Goal: Task Accomplishment & Management: Manage account settings

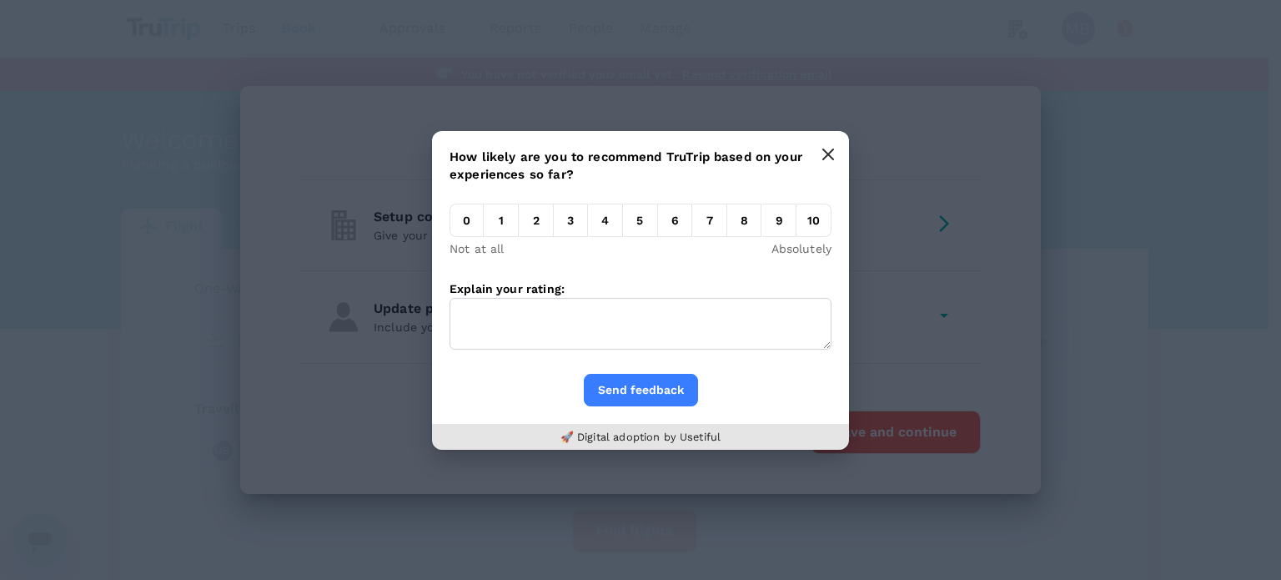
click at [820, 159] on button "button" at bounding box center [827, 154] width 33 height 33
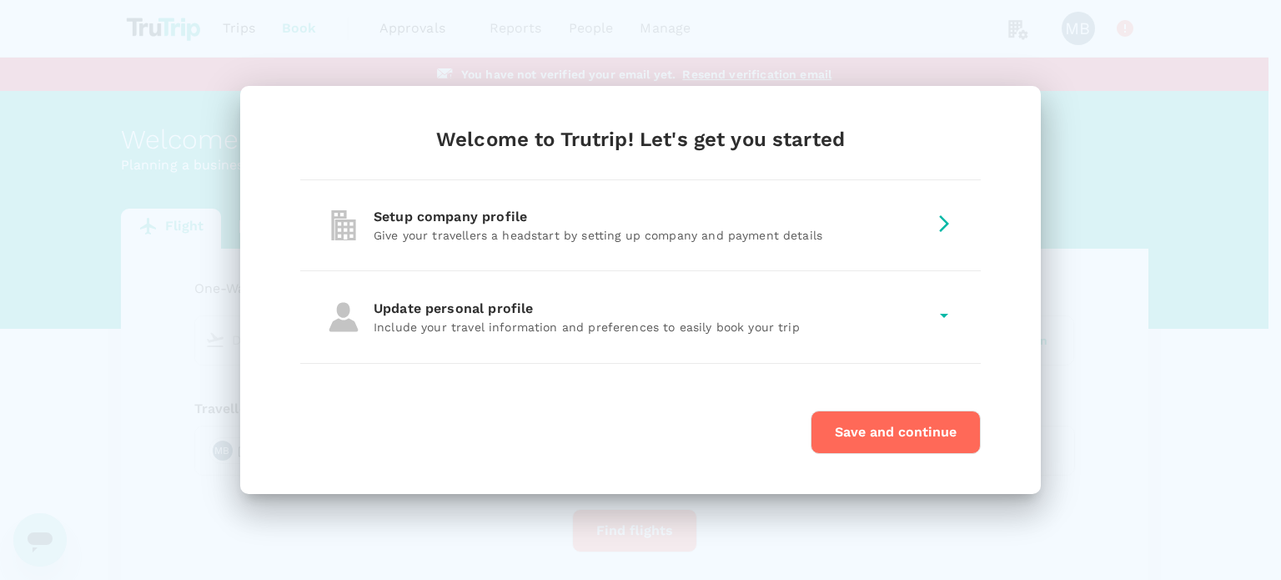
click at [834, 226] on div "Setup company profile" at bounding box center [651, 217] width 554 height 20
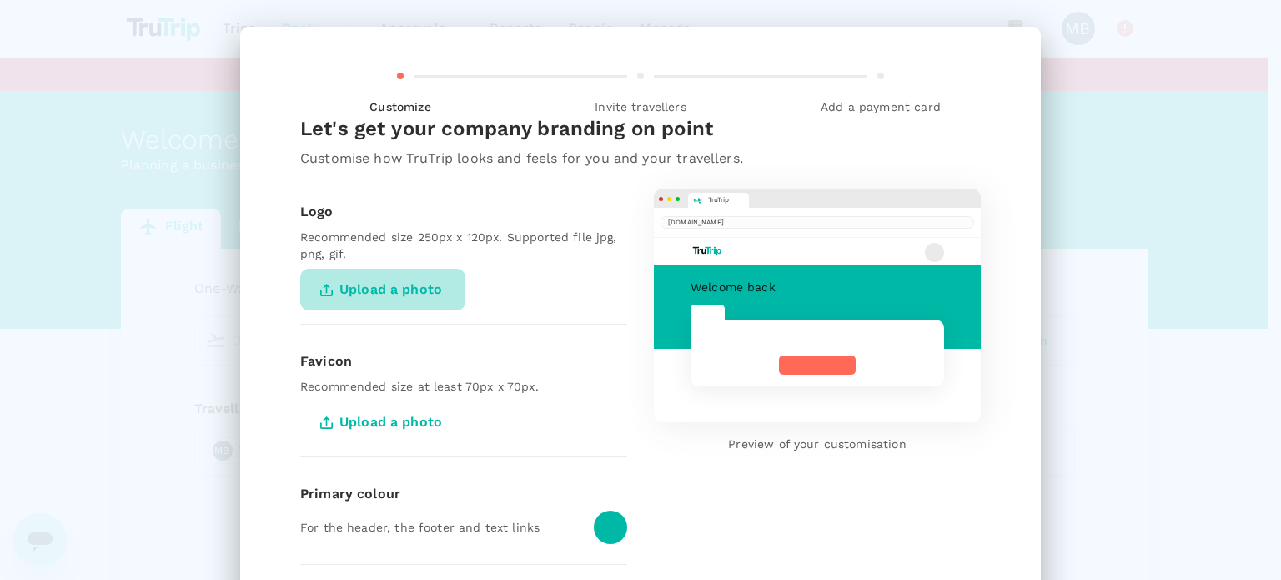
click at [376, 299] on span "Upload a photo" at bounding box center [382, 289] width 165 height 42
click at [0, 0] on input "Upload a photo" at bounding box center [0, 0] width 0 height 0
click at [405, 293] on span "Upload a photo" at bounding box center [382, 289] width 165 height 42
click at [0, 0] on input "Upload a photo" at bounding box center [0, 0] width 0 height 0
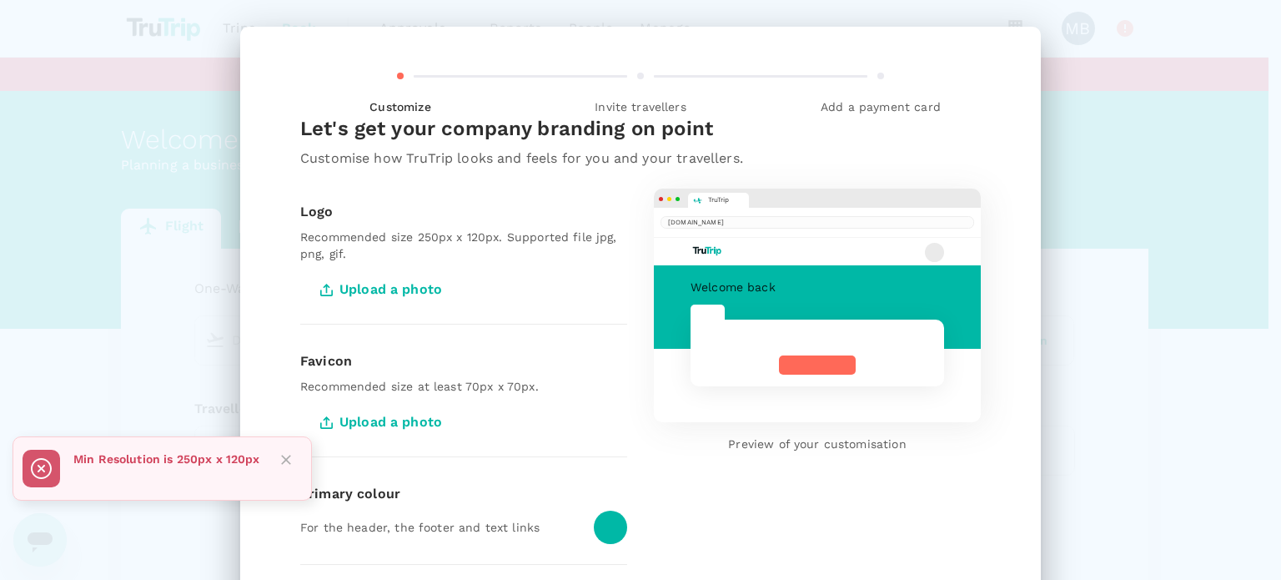
click at [416, 289] on span "Upload a photo" at bounding box center [382, 289] width 165 height 42
click at [0, 0] on input "Upload a photo" at bounding box center [0, 0] width 0 height 0
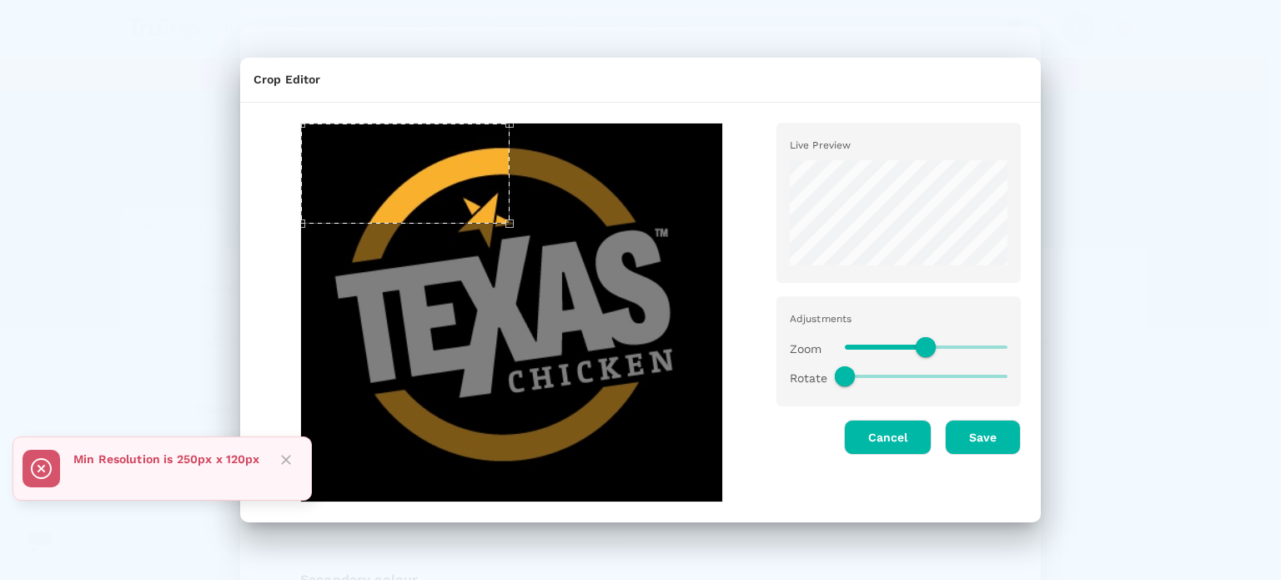
click at [397, 128] on div "Use the arrow keys to move the crop selection area" at bounding box center [405, 173] width 208 height 100
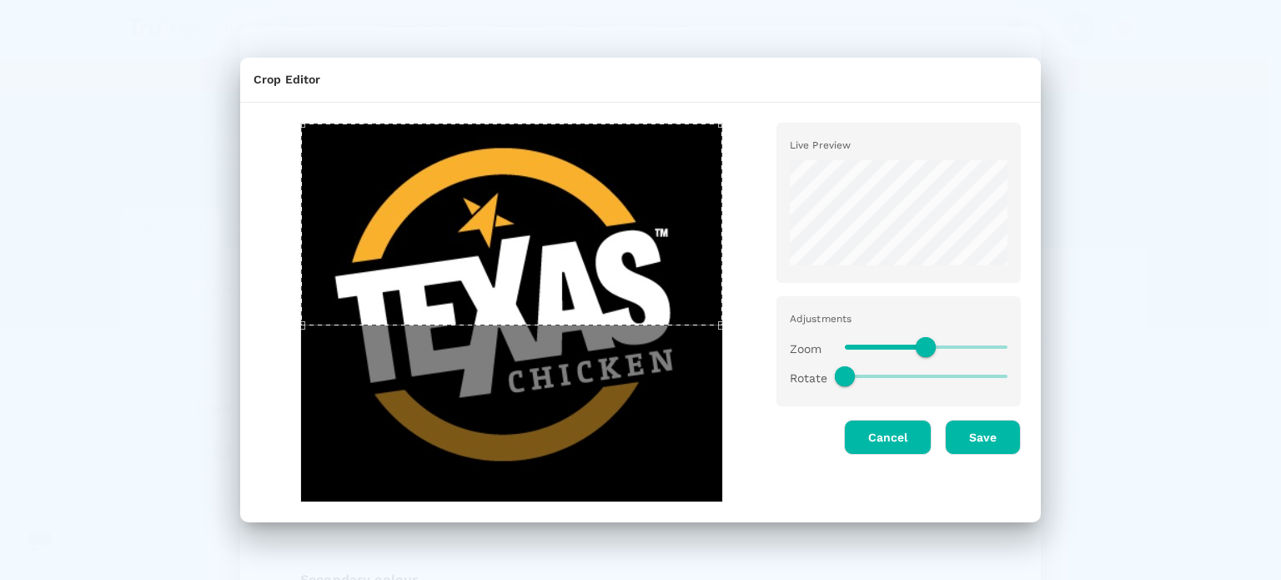
click at [950, 579] on html "Trips Book Approvals 0 Reports People Manage MB You have not verified your emai…" at bounding box center [640, 358] width 1281 height 717
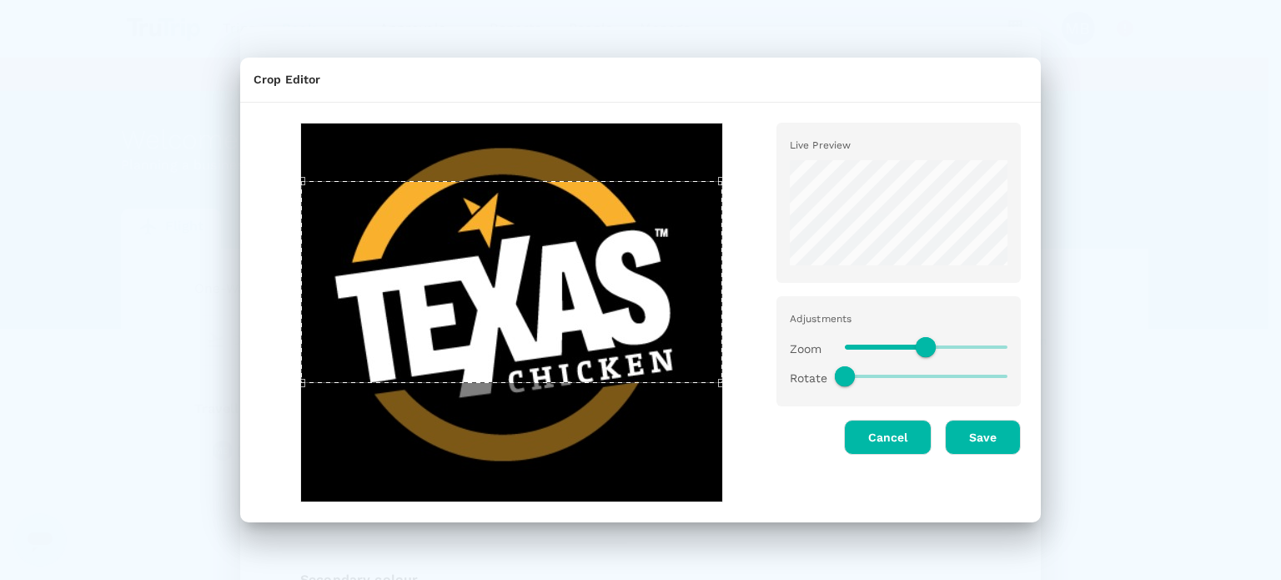
click at [605, 312] on div "Use the arrow keys to move the crop selection area" at bounding box center [511, 282] width 421 height 202
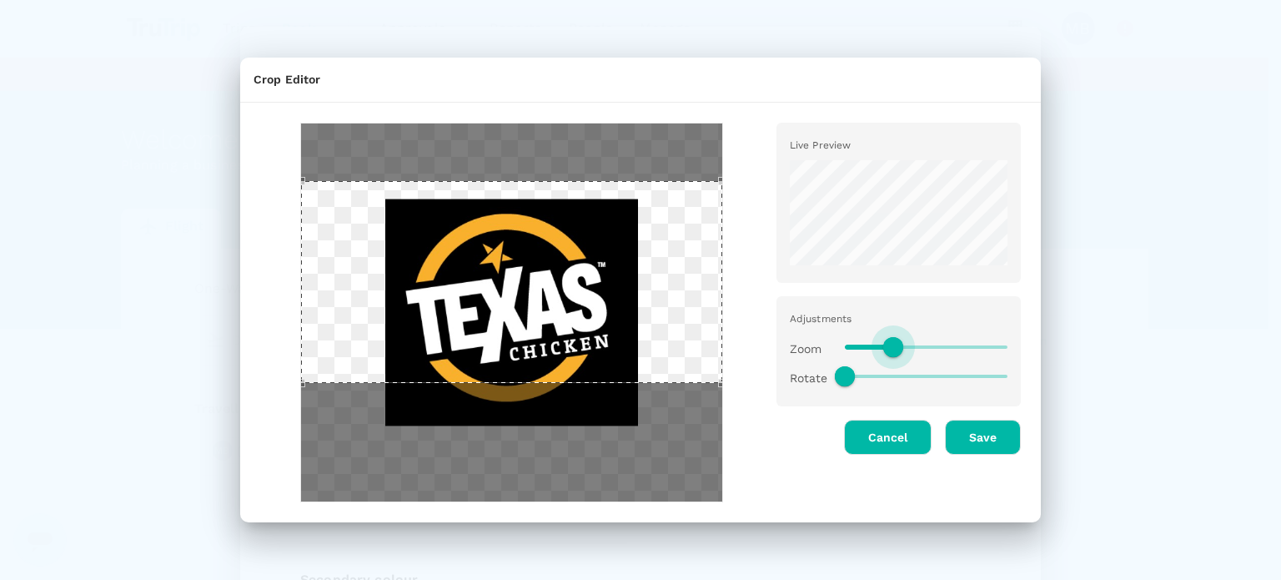
type input "0.4"
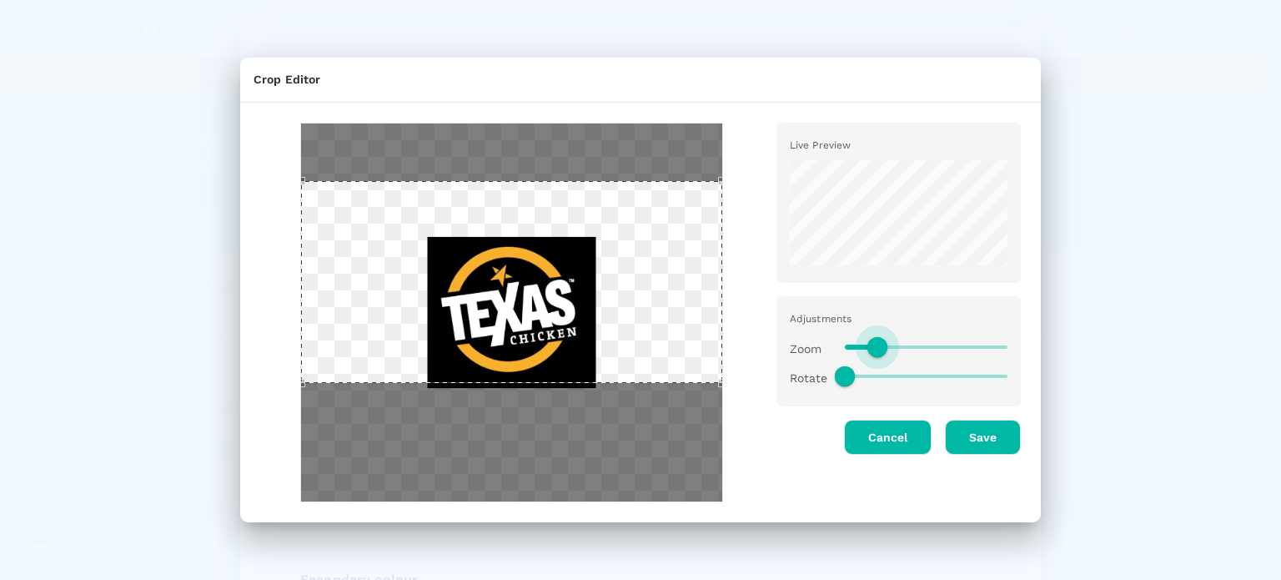
drag, startPoint x: 923, startPoint y: 354, endPoint x: 879, endPoint y: 350, distance: 44.4
click at [879, 350] on span at bounding box center [877, 347] width 20 height 20
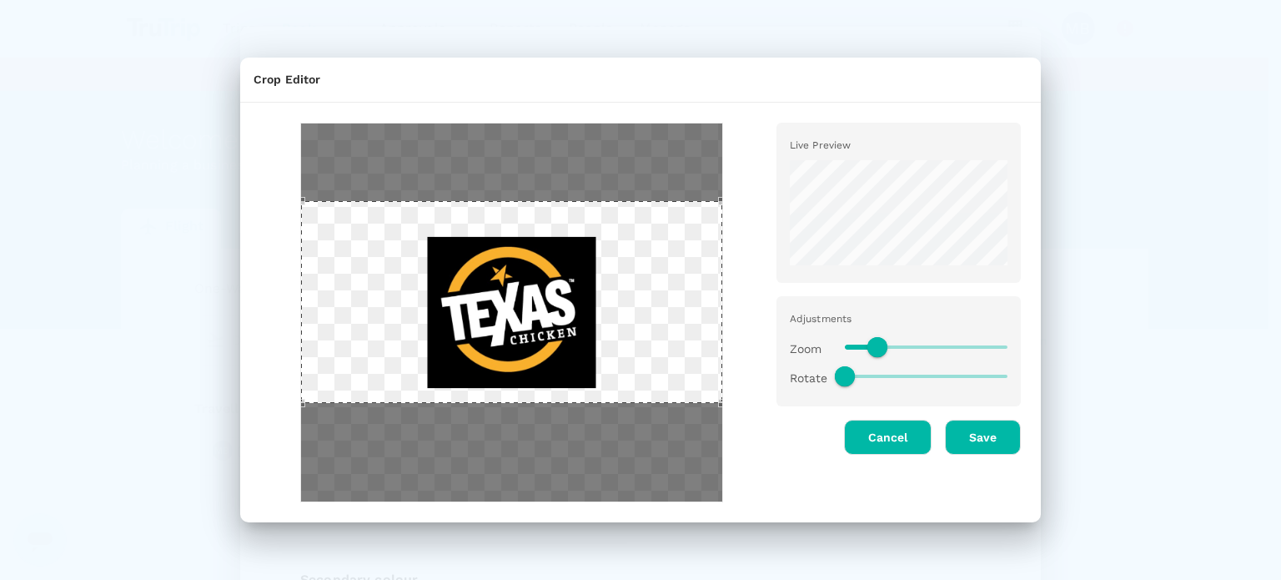
click at [604, 279] on div "Use the arrow keys to move the crop selection area" at bounding box center [511, 302] width 421 height 202
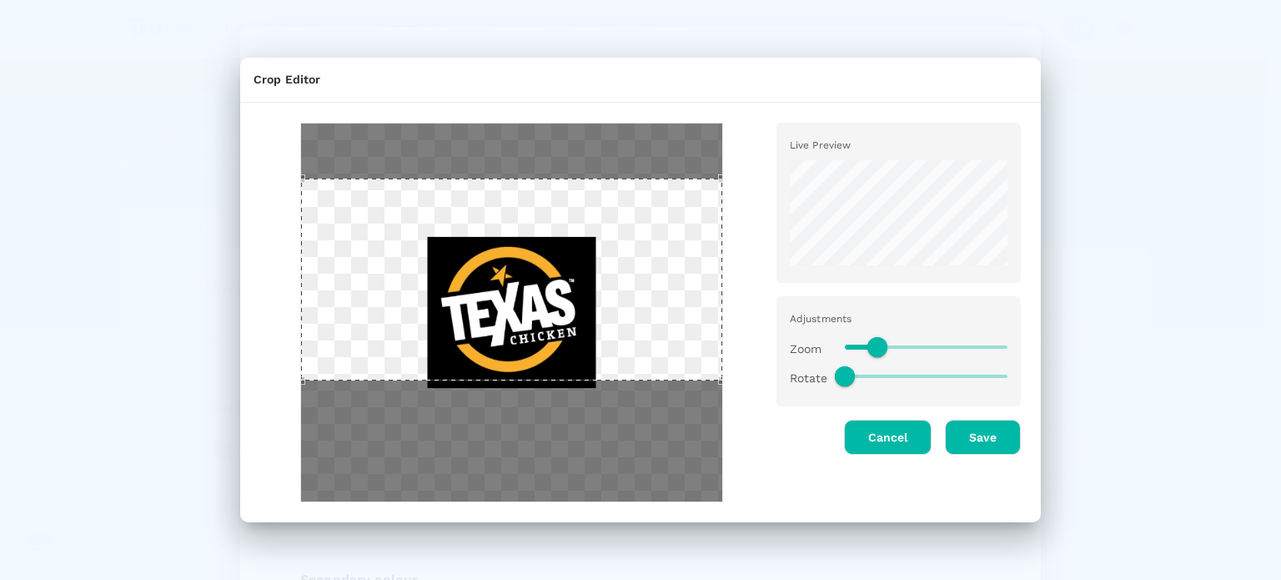
click at [641, 379] on div "Use the arrow keys to move the crop selection area" at bounding box center [511, 279] width 421 height 202
click at [717, 379] on div "Use the arrow keys to move the crop selection area" at bounding box center [511, 279] width 421 height 202
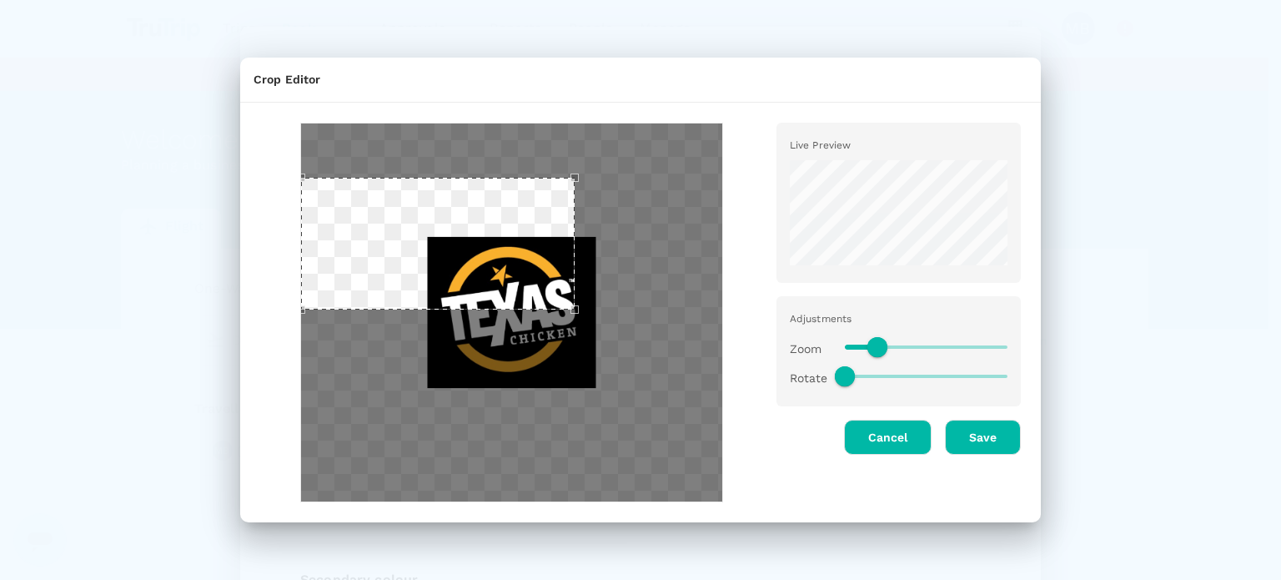
click at [570, 356] on div at bounding box center [511, 312] width 423 height 379
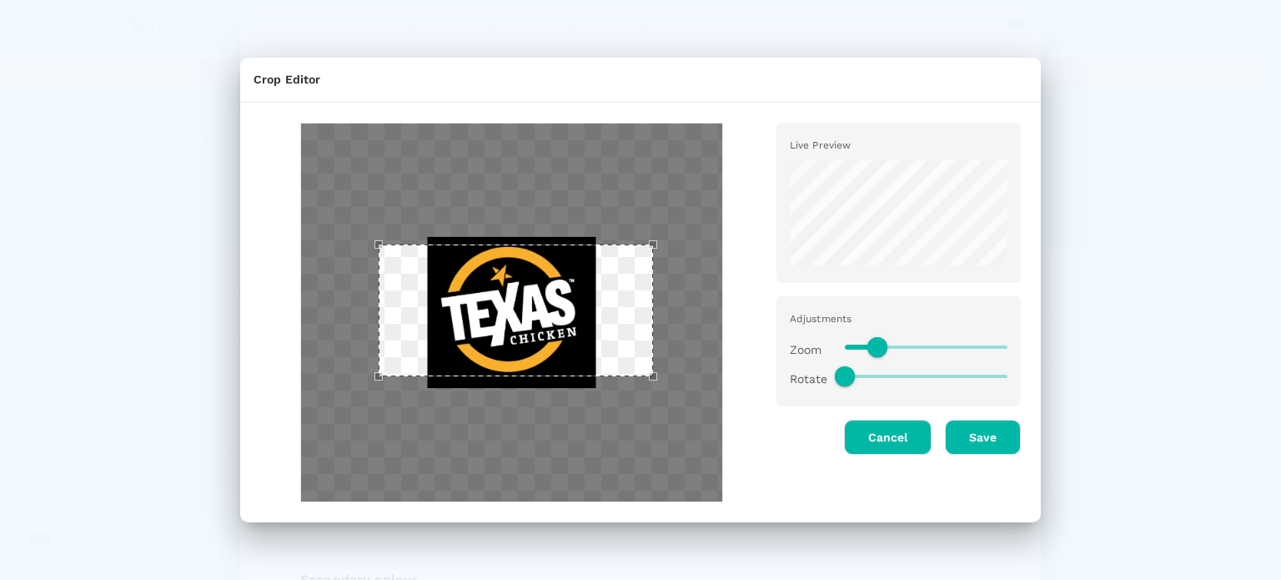
click at [519, 326] on div "Use the arrow keys to move the crop selection area" at bounding box center [515, 310] width 273 height 132
click at [997, 444] on button "Save" at bounding box center [983, 436] width 76 height 35
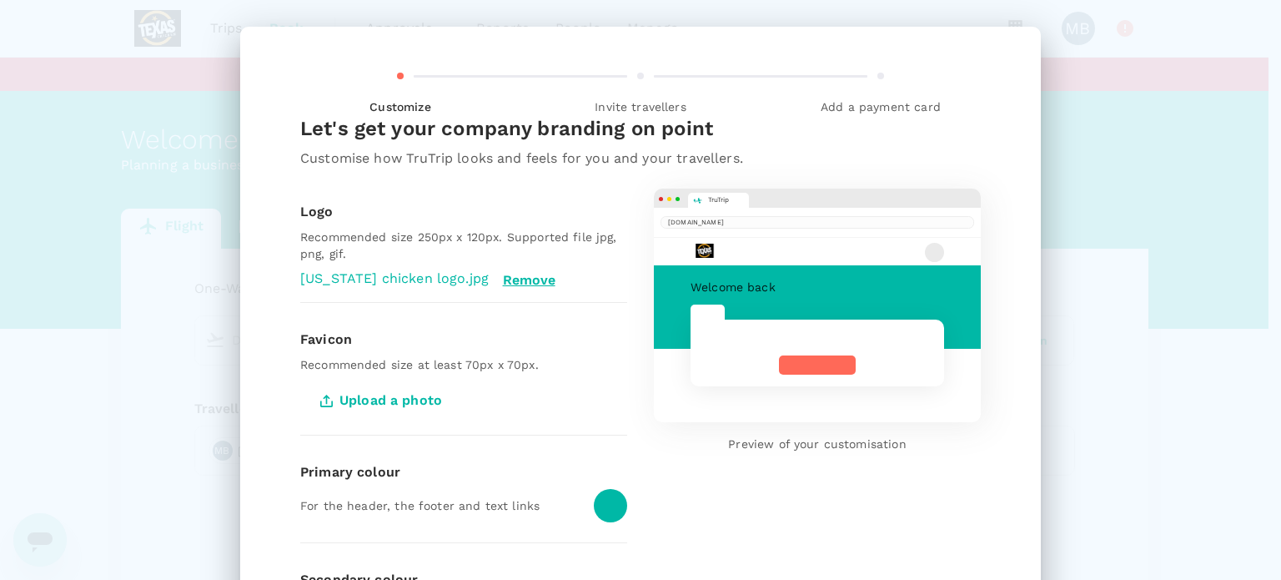
click at [1109, 289] on div "Customize Invite travellers Add a payment card Let's get your company branding …" at bounding box center [640, 290] width 1281 height 580
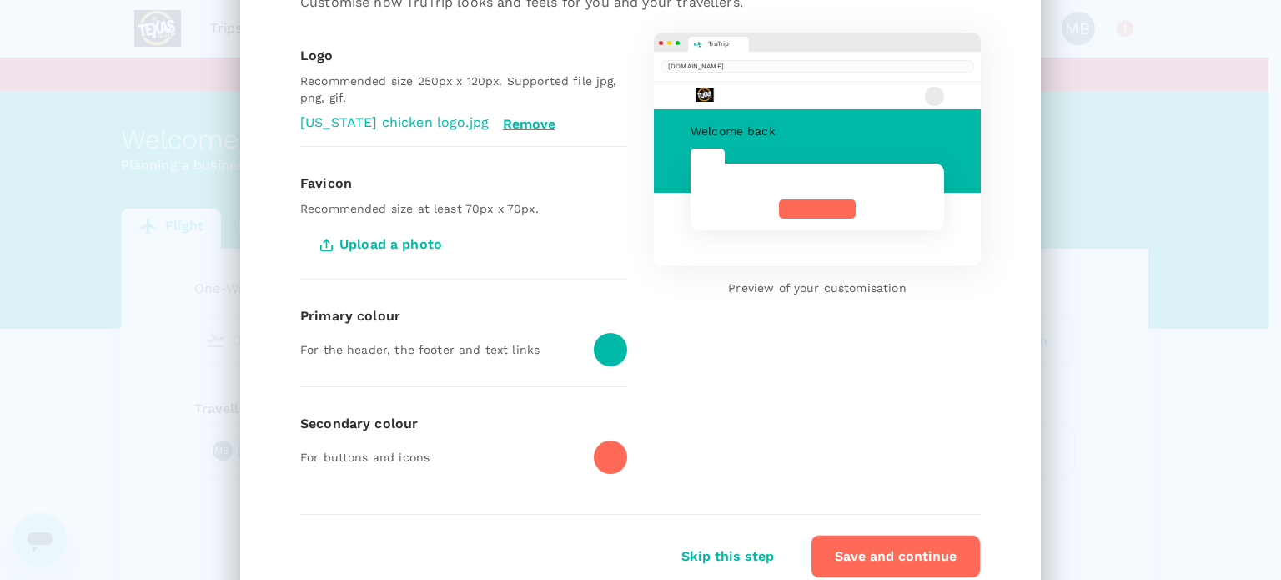
scroll to position [167, 0]
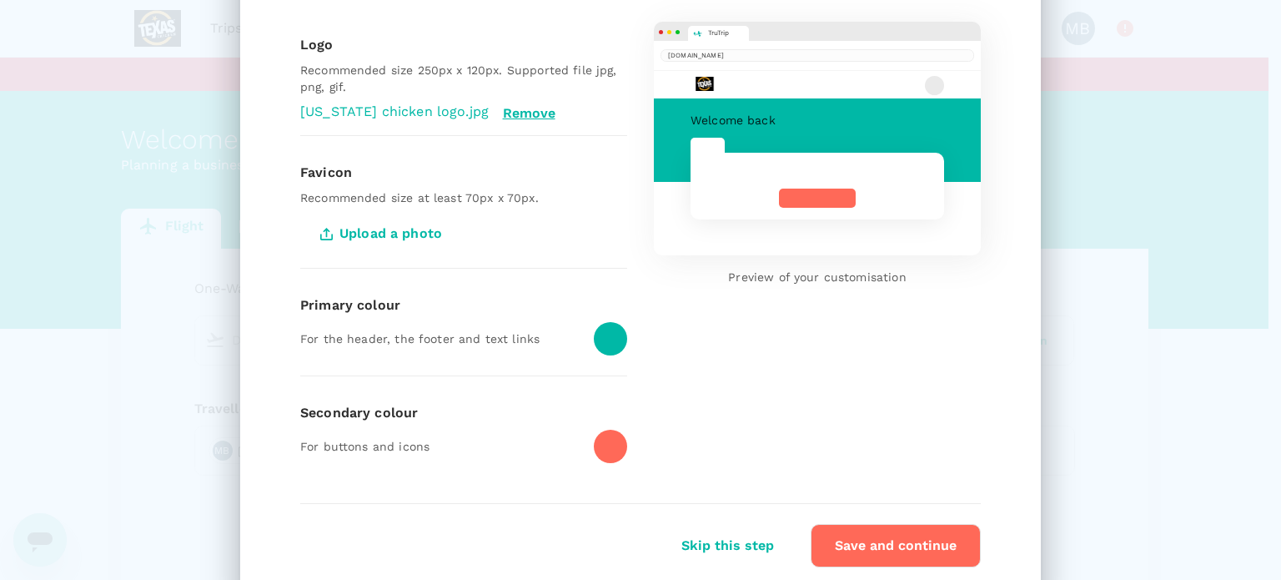
click at [605, 446] on div at bounding box center [610, 445] width 33 height 33
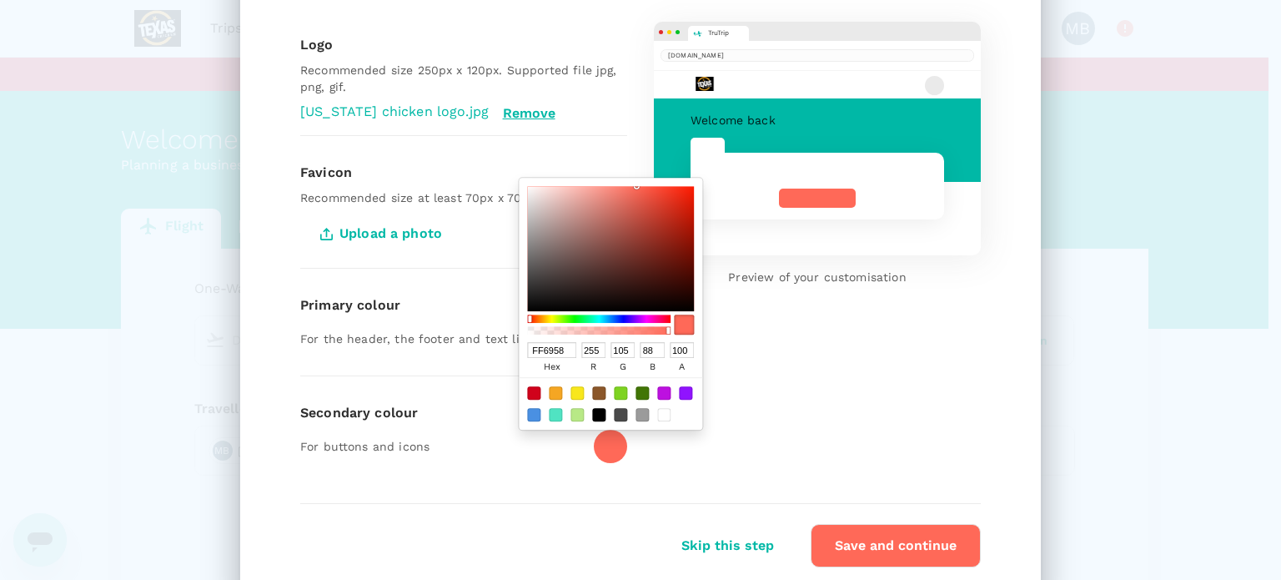
drag, startPoint x: 562, startPoint y: 344, endPoint x: 514, endPoint y: 344, distance: 48.4
click at [519, 344] on div "FF6958 hex 255 r 105 g 88 b 100 a" at bounding box center [610, 304] width 183 height 252
paste input "#F9B02D"
type input "#F9B02D"
type input "249"
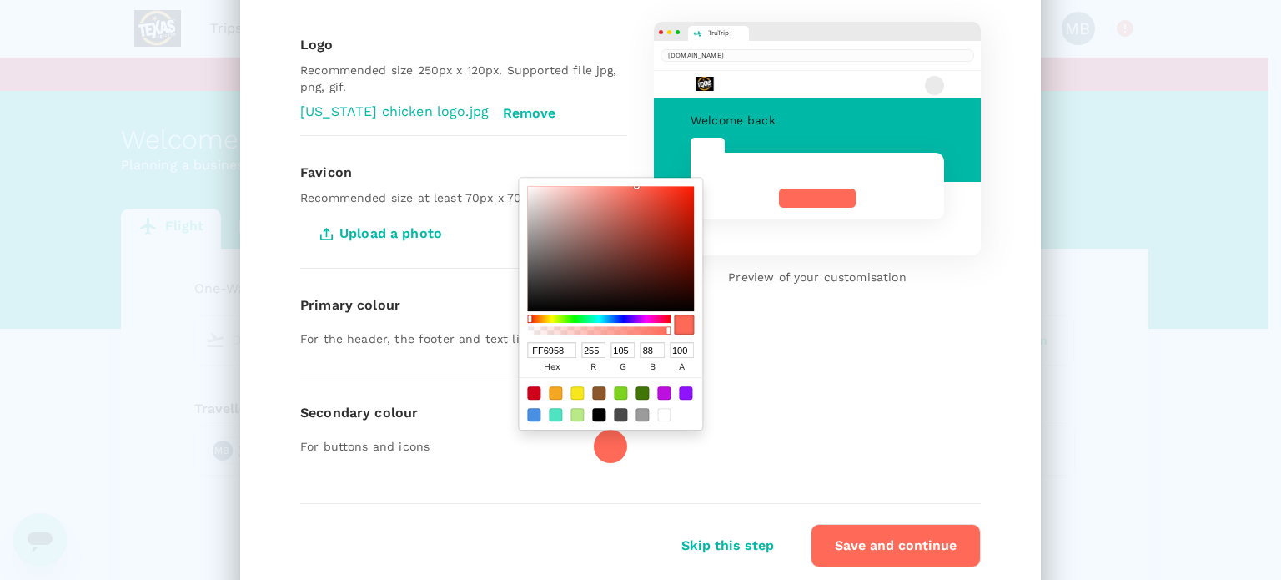
type input "176"
type input "45"
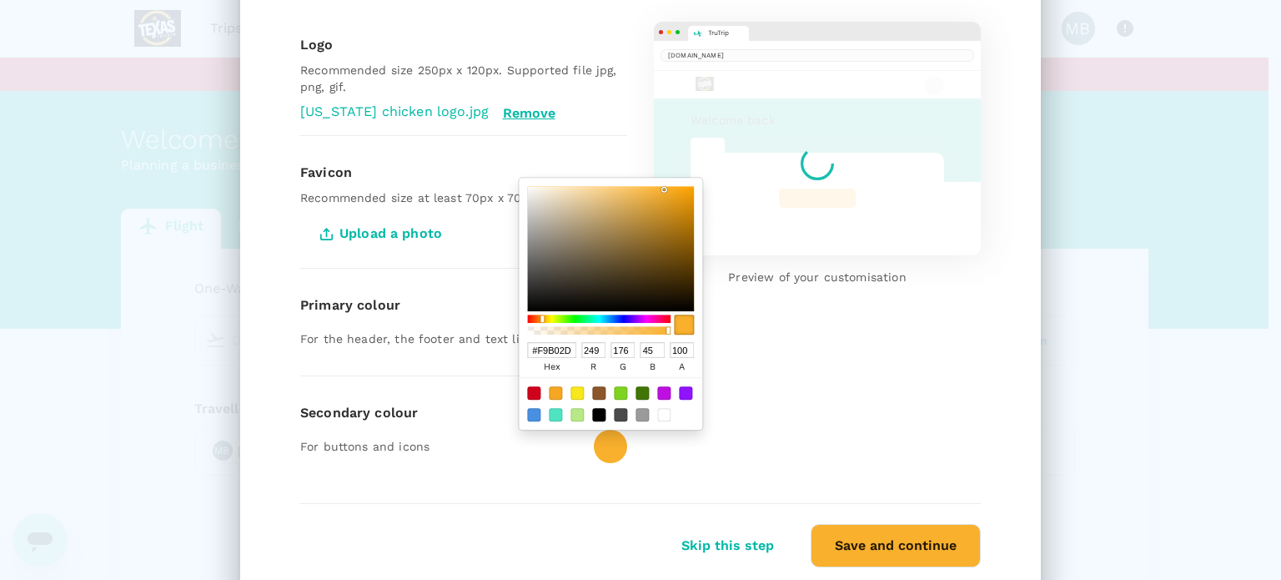
type input "F9B02D"
click at [769, 336] on div "TruTrip trutrip.co Welcome back Preview of your customisation" at bounding box center [804, 239] width 354 height 488
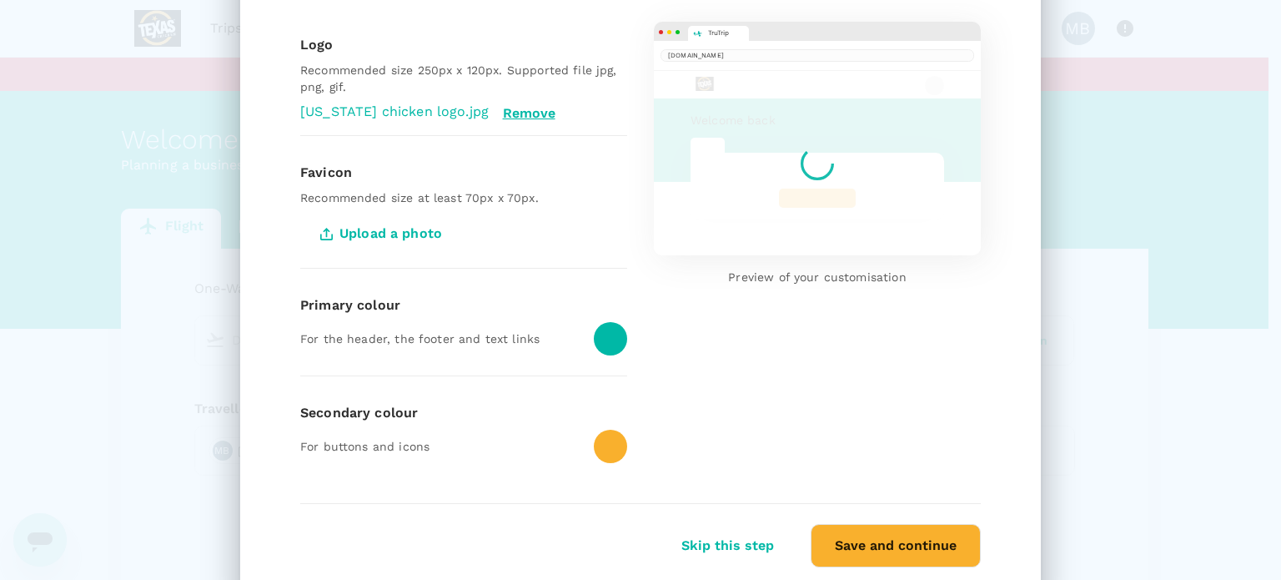
click at [584, 343] on div at bounding box center [603, 332] width 47 height 47
click at [603, 344] on div at bounding box center [610, 338] width 33 height 33
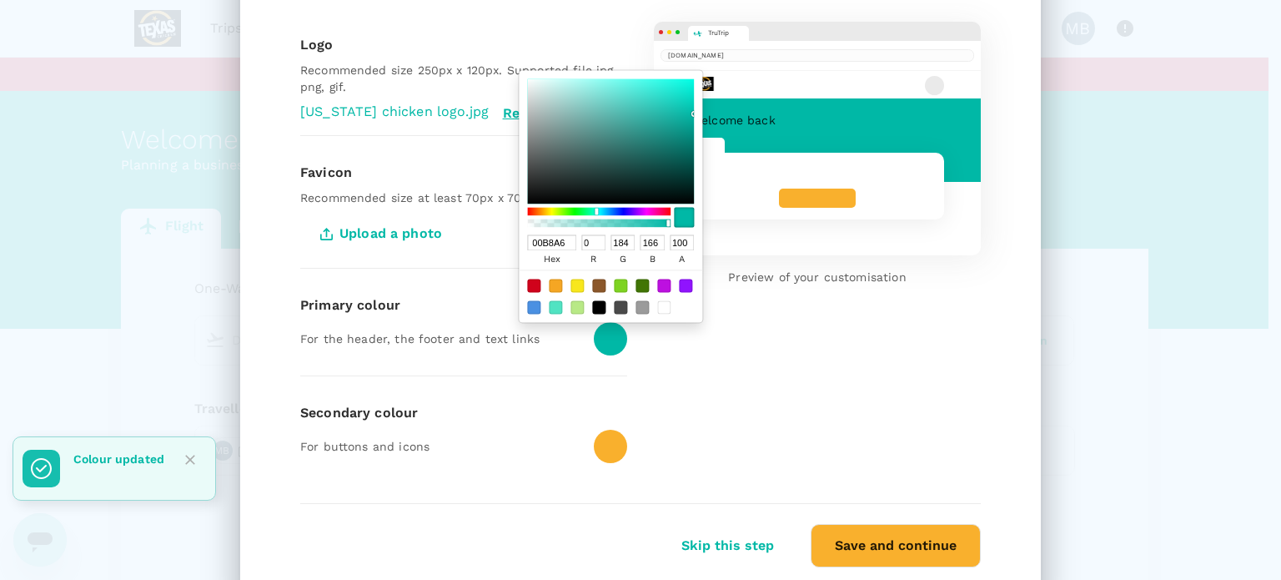
type input "000504"
type input "5"
type input "4"
click at [687, 201] on div at bounding box center [610, 141] width 167 height 125
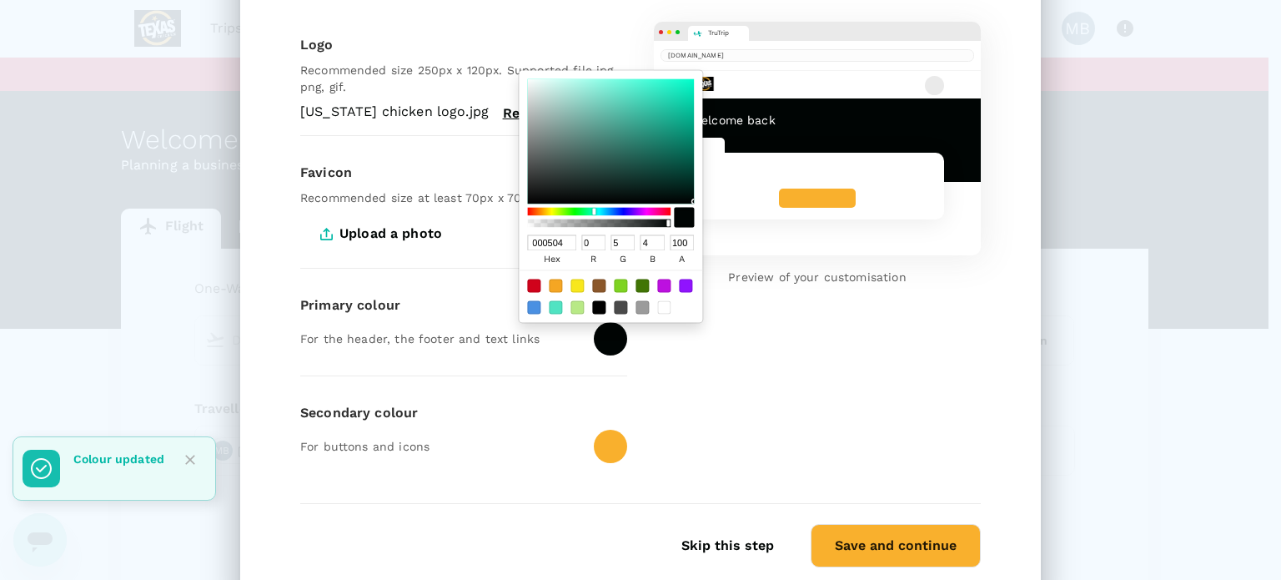
click at [918, 546] on button "Save and continue" at bounding box center [895, 545] width 170 height 43
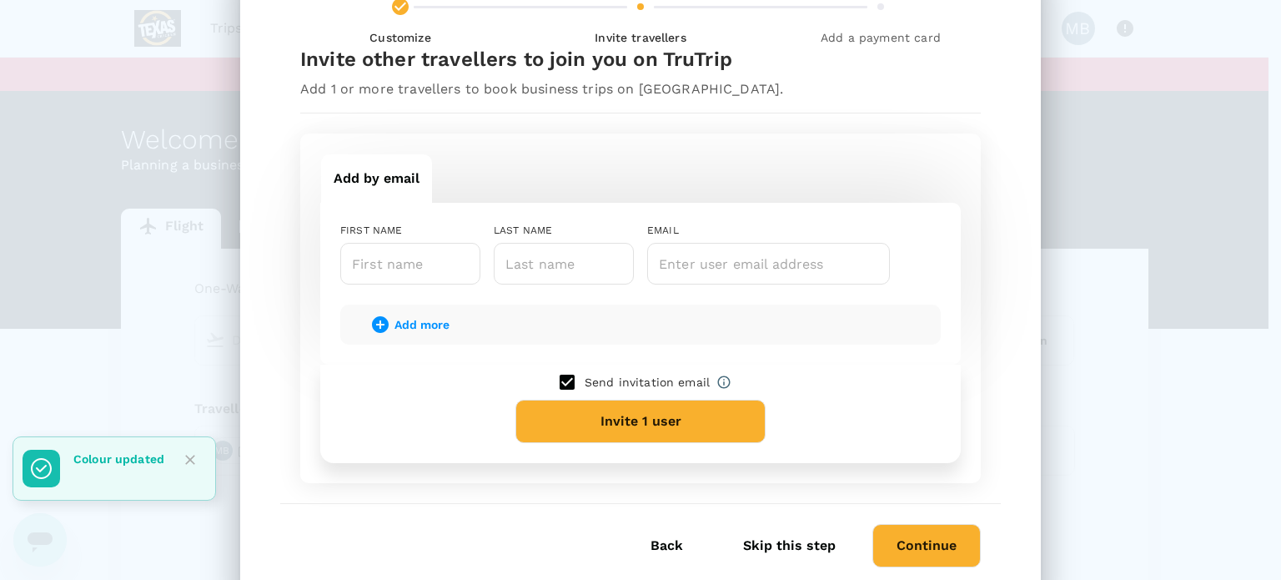
scroll to position [122, 0]
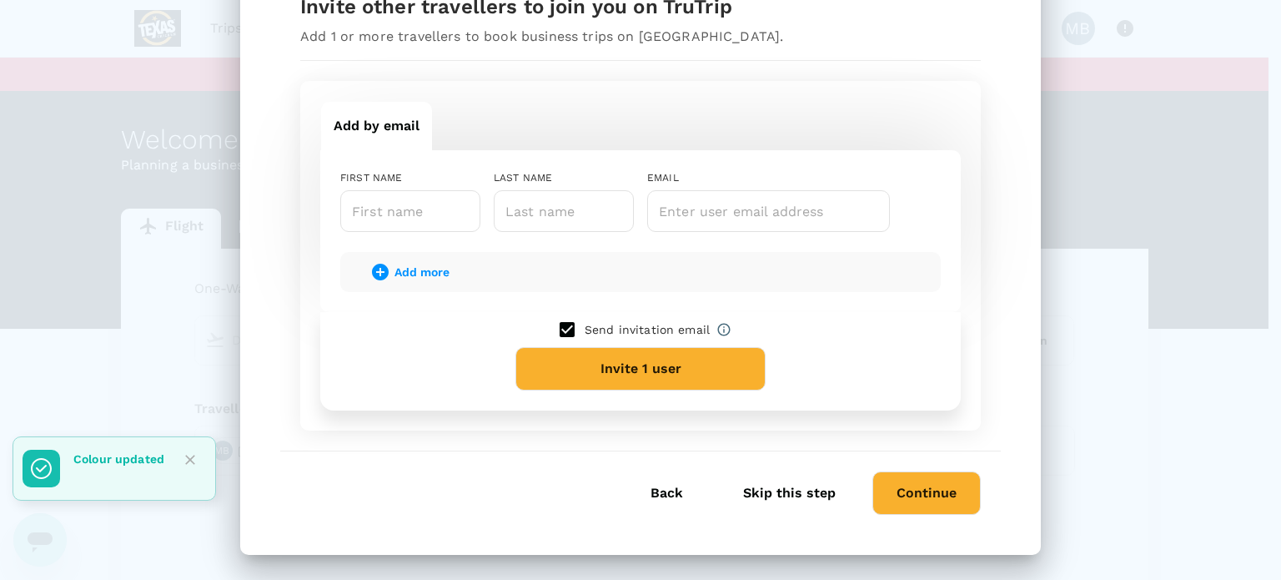
click at [788, 491] on button "Skip this step" at bounding box center [789, 493] width 139 height 42
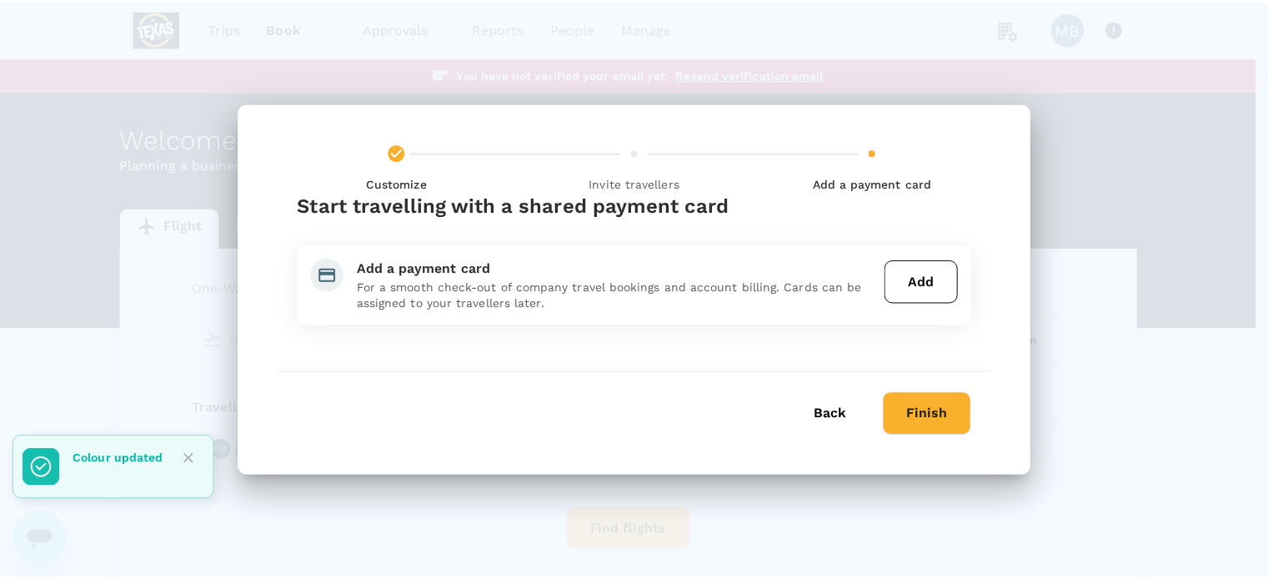
scroll to position [0, 0]
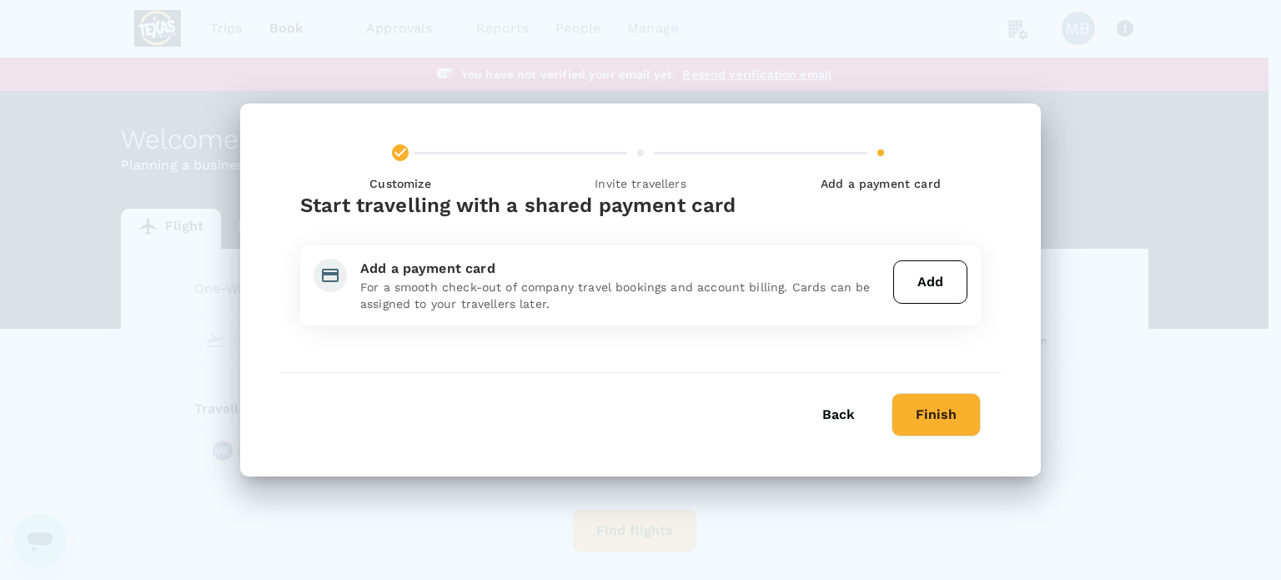
click at [944, 413] on button "Finish" at bounding box center [935, 414] width 89 height 43
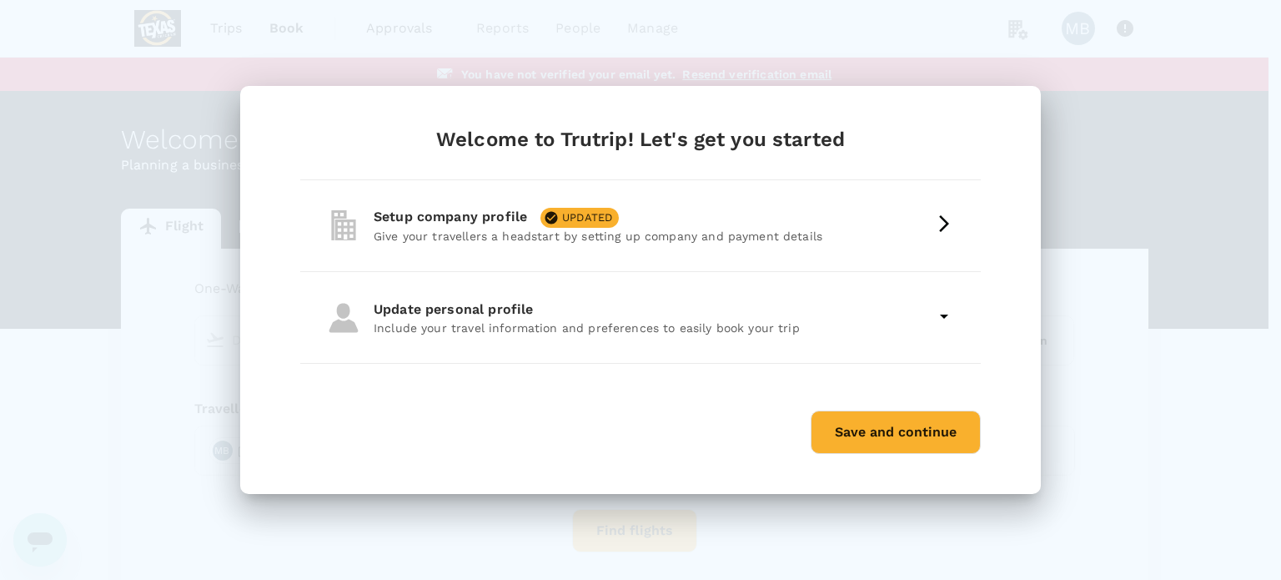
click at [856, 436] on button "Save and continue" at bounding box center [895, 431] width 170 height 43
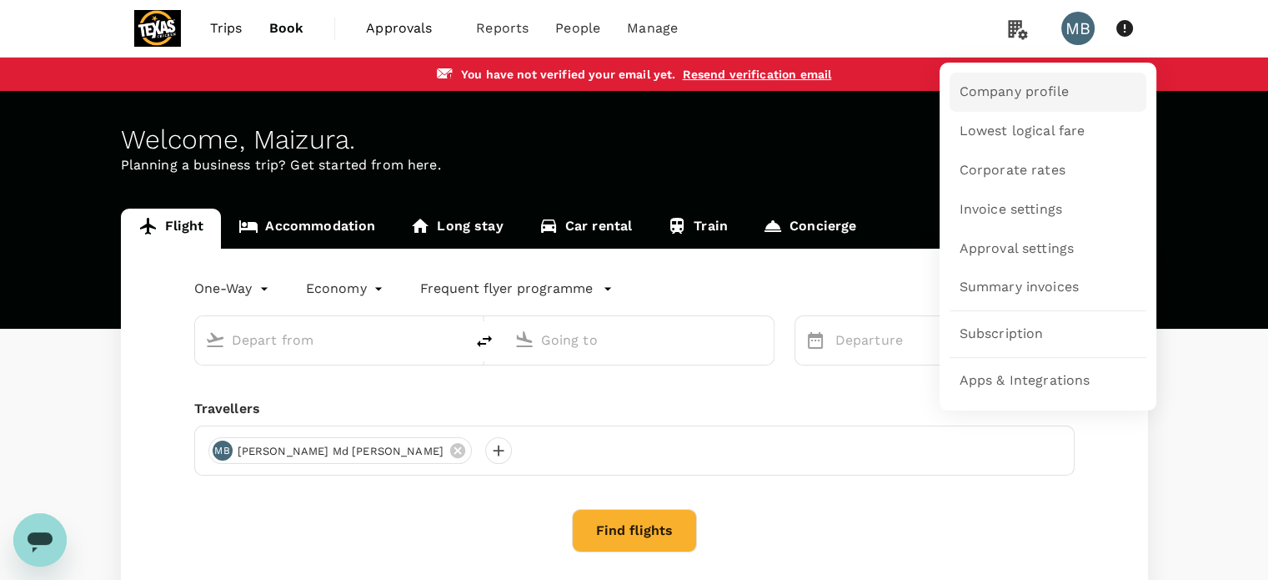
click at [1002, 77] on link "Company profile" at bounding box center [1048, 92] width 197 height 39
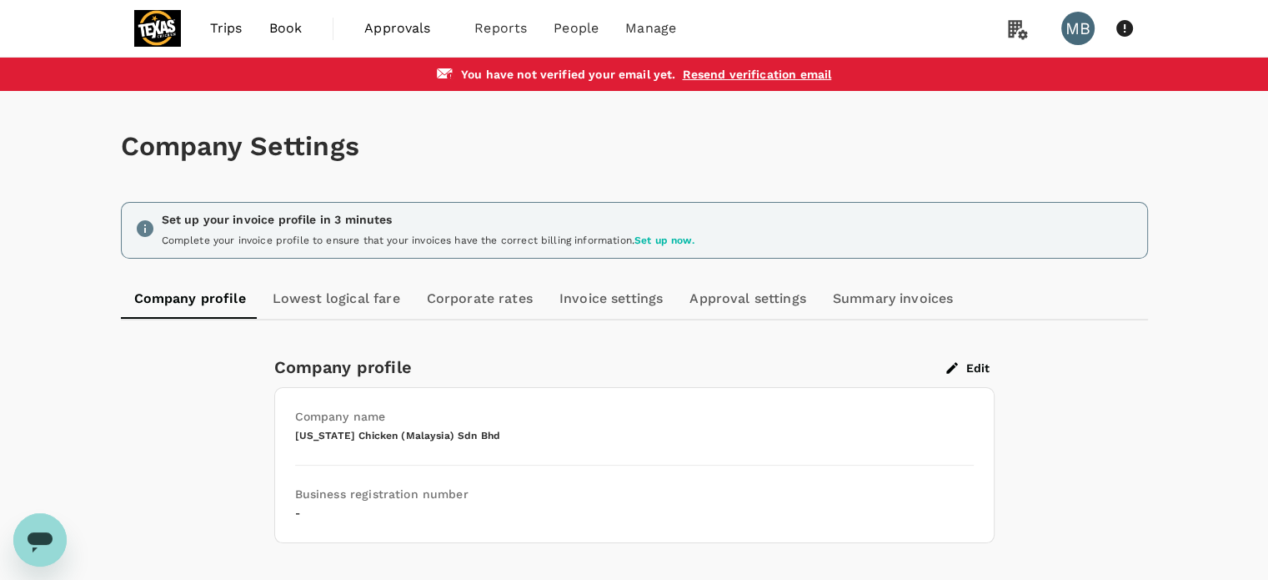
scroll to position [167, 0]
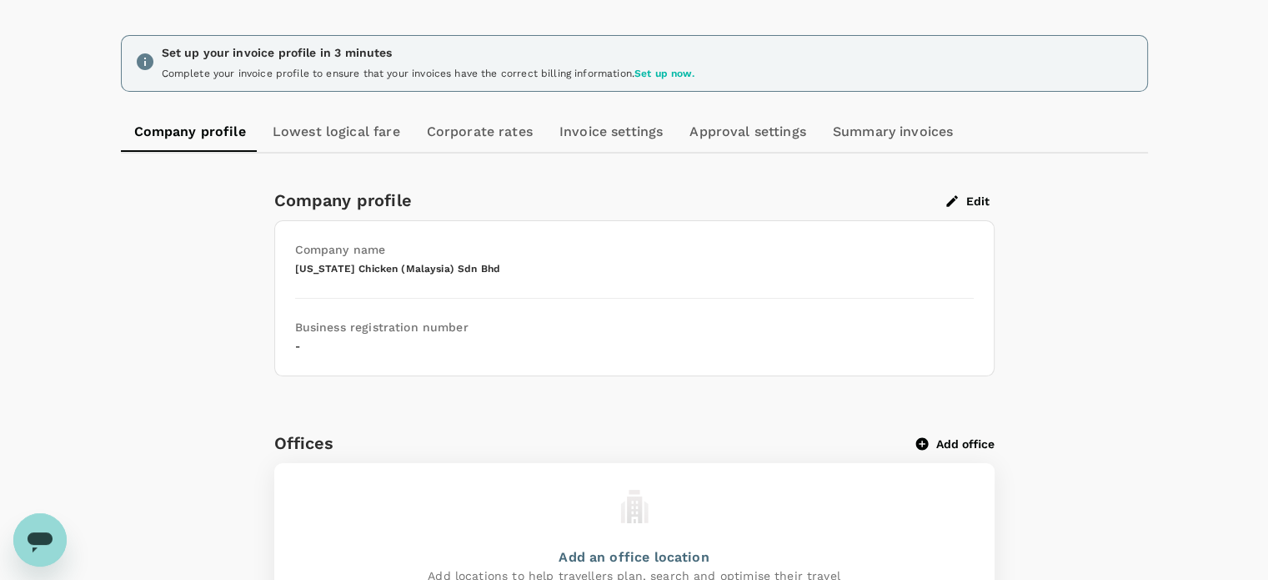
click at [986, 200] on button "Edit" at bounding box center [967, 200] width 53 height 15
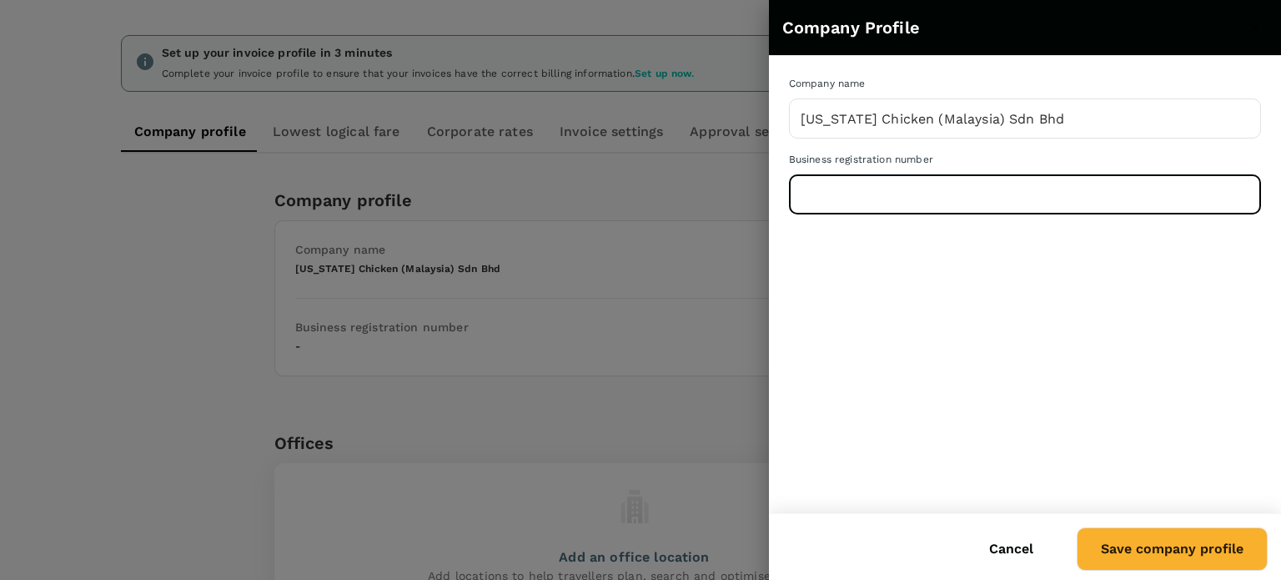
click at [986, 203] on input "text" at bounding box center [1025, 194] width 472 height 42
type input "986113P"
click at [1169, 562] on button "Save company profile" at bounding box center [1171, 548] width 191 height 43
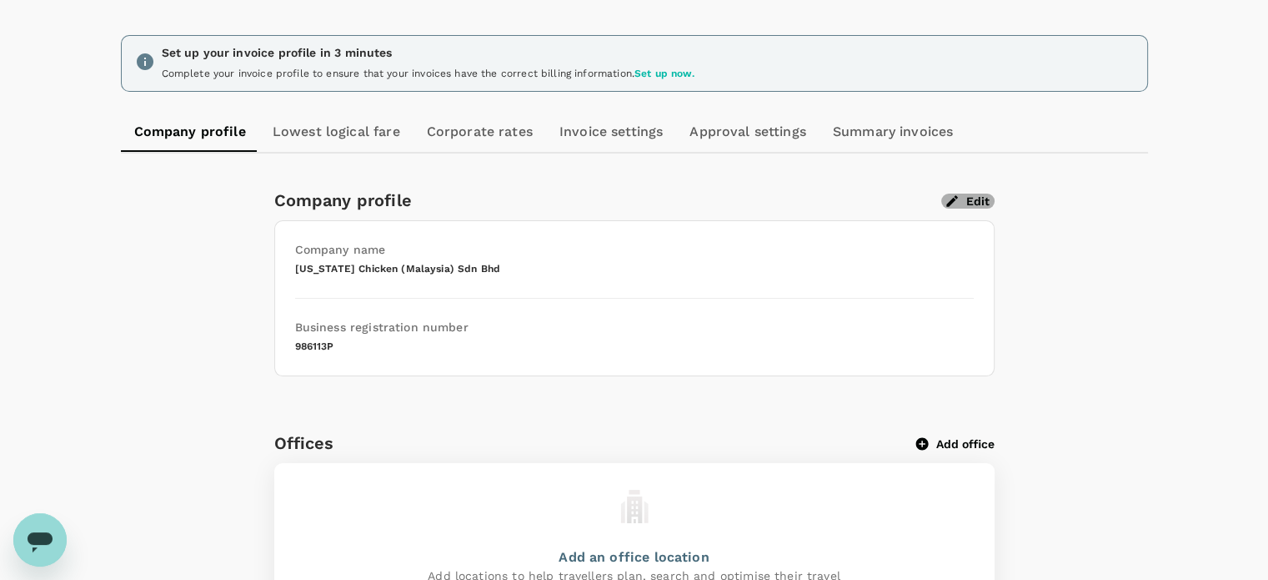
click at [980, 203] on button "Edit" at bounding box center [967, 200] width 53 height 15
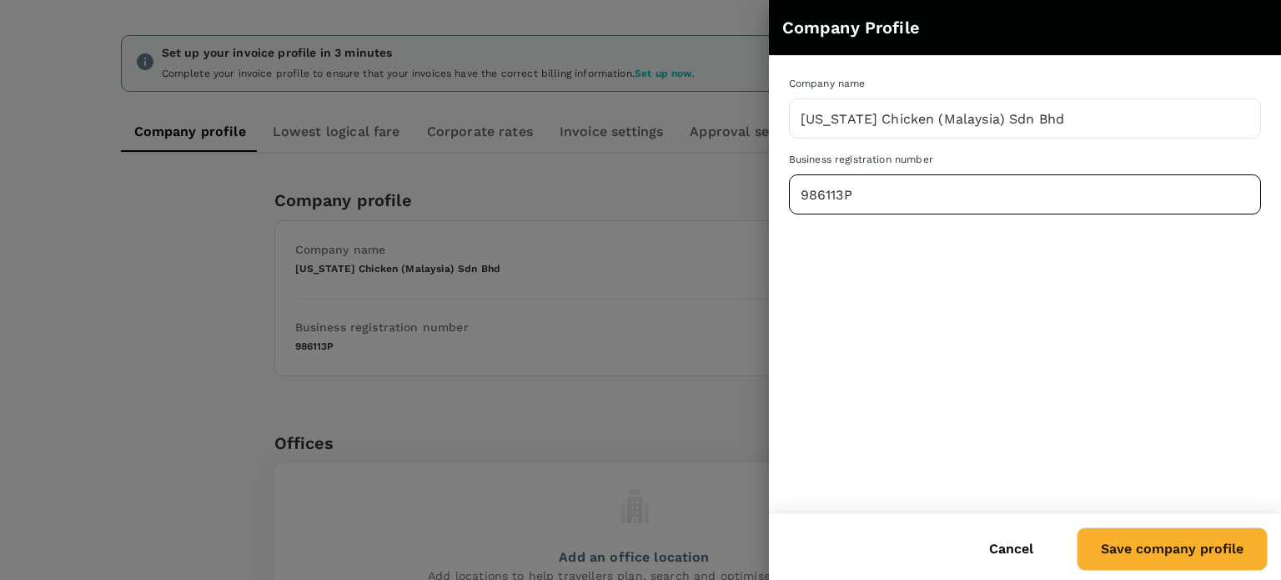
click at [845, 192] on input "986113P" at bounding box center [1025, 194] width 472 height 42
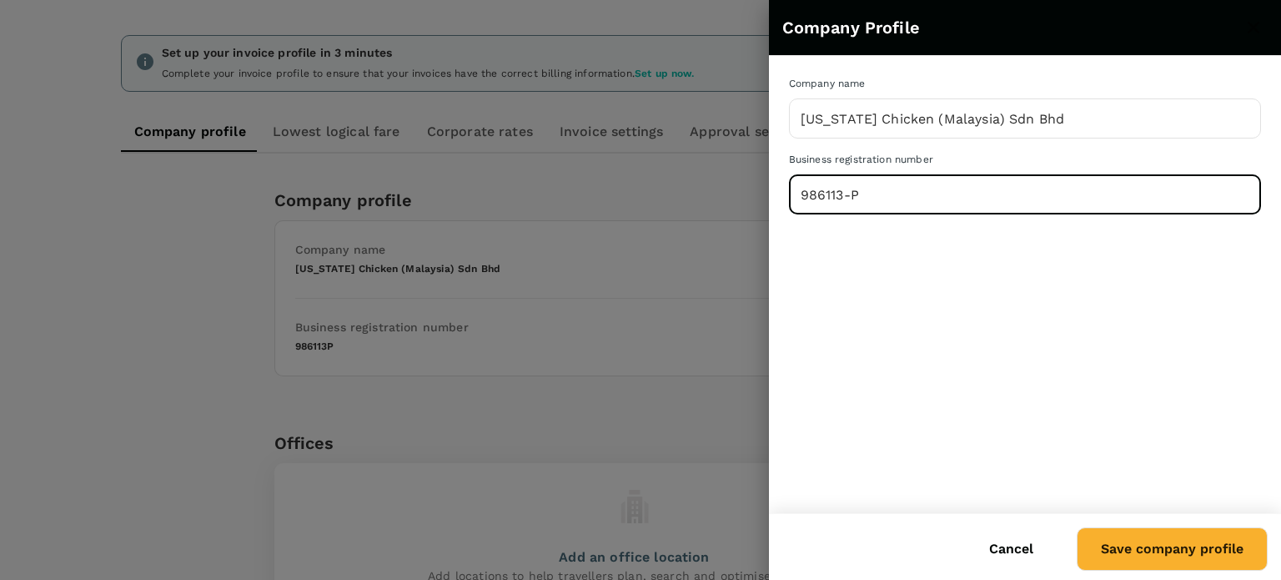
type input "986113-P"
click at [1136, 559] on button "Save company profile" at bounding box center [1171, 548] width 191 height 43
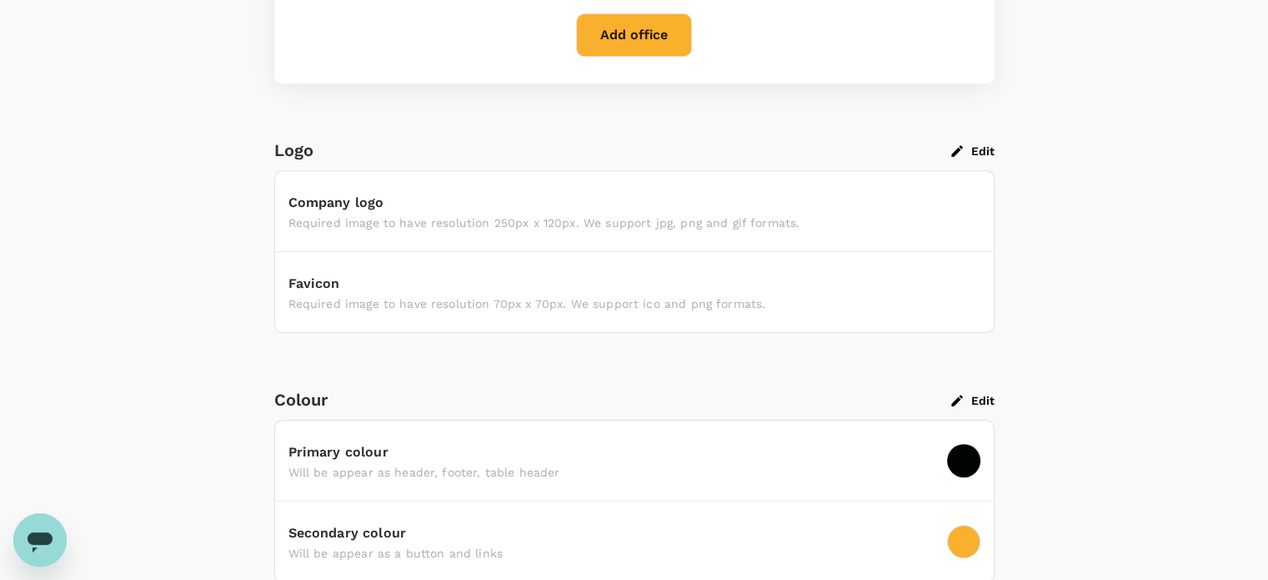
scroll to position [500, 0]
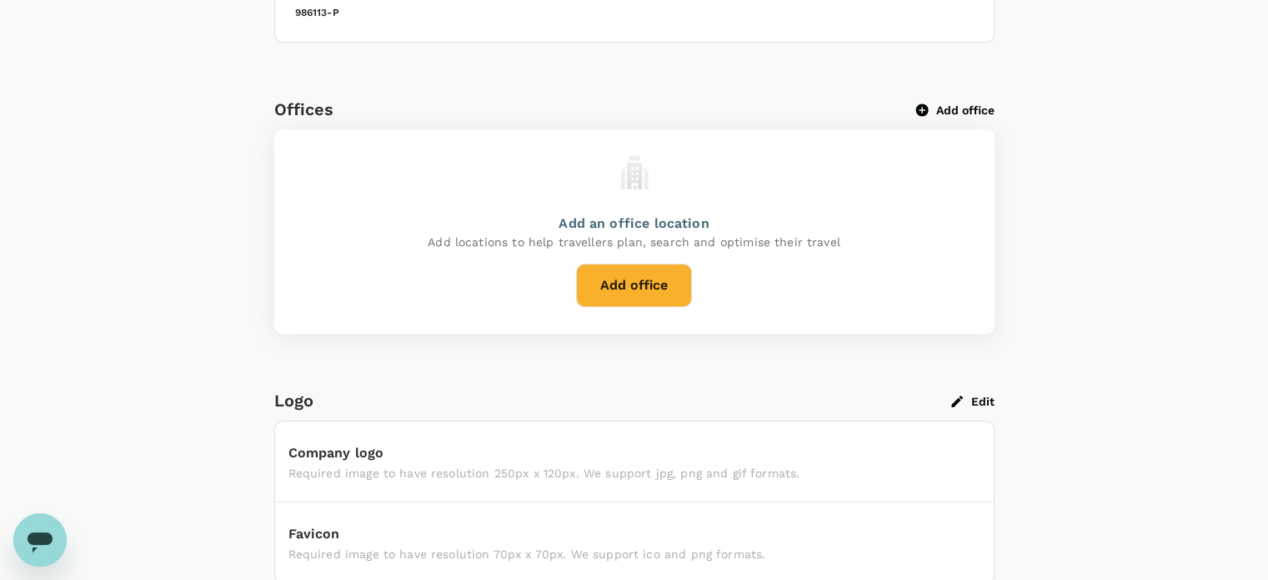
click at [663, 272] on button "Add office" at bounding box center [634, 284] width 116 height 43
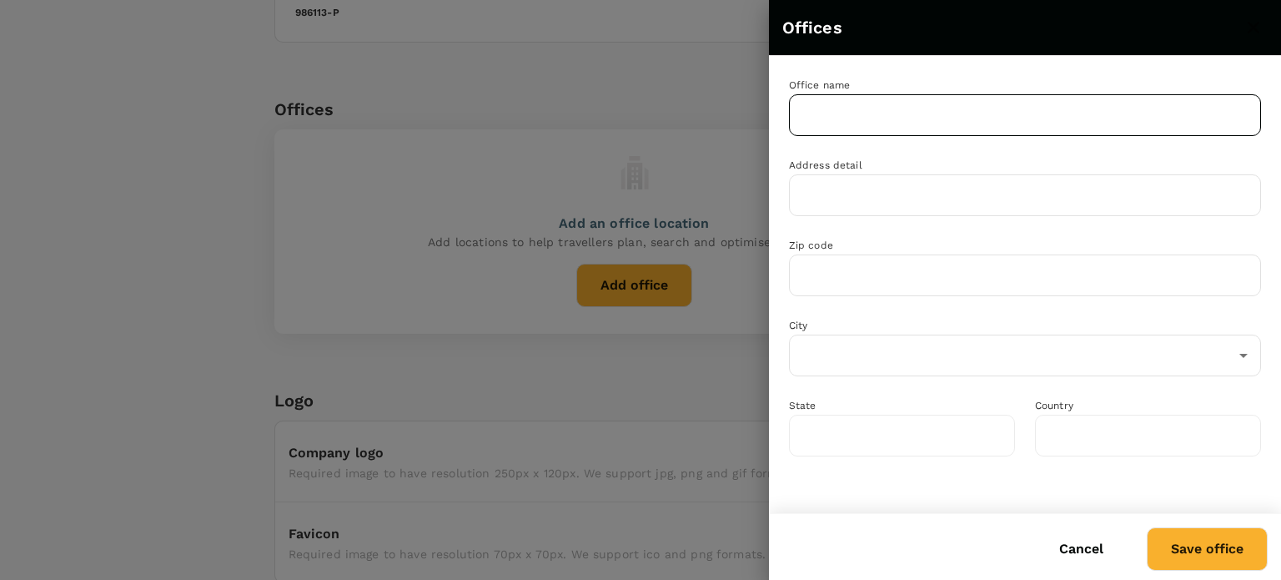
click at [846, 113] on input "text" at bounding box center [1025, 115] width 472 height 42
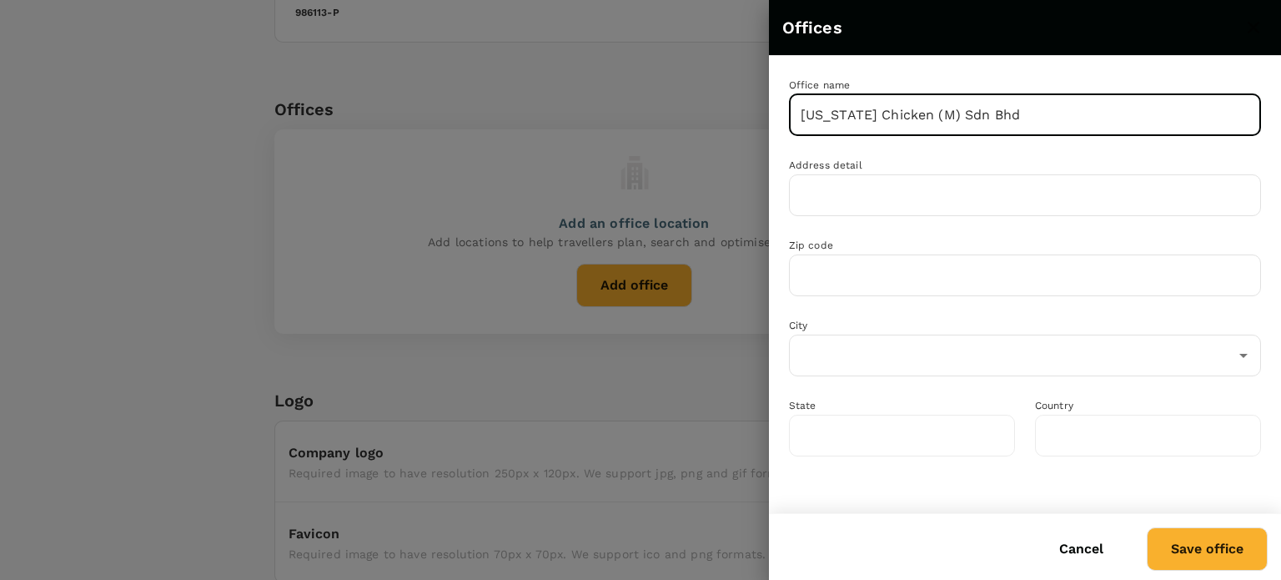
type input "Texas Chicken (M) Sdn Bhd"
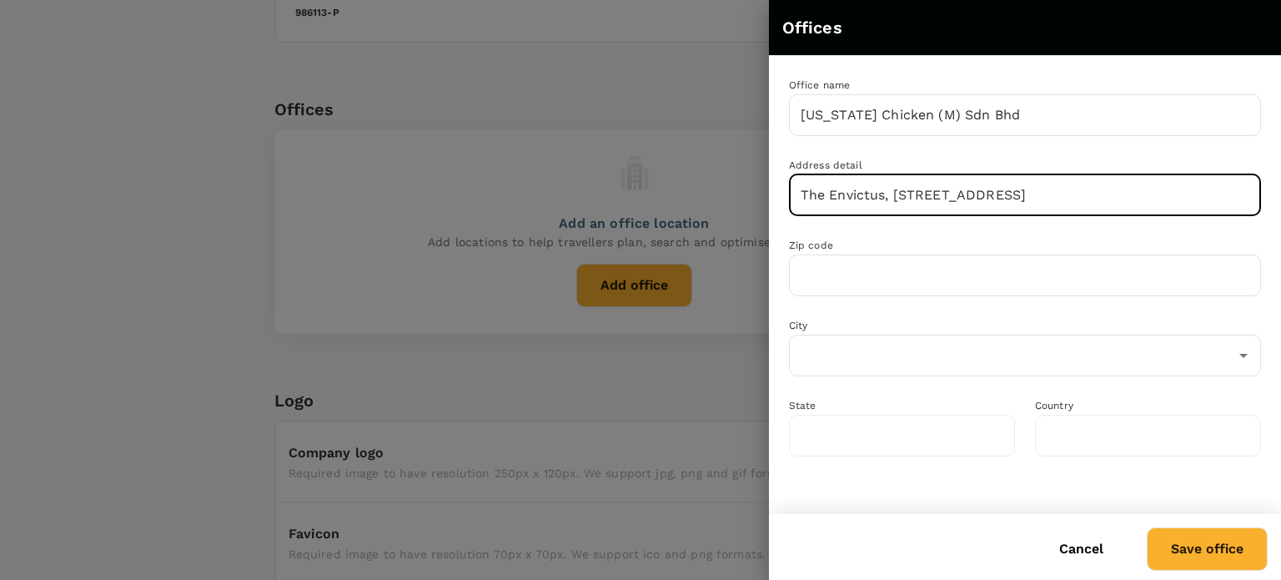
type input "The Envictus, Level 3, Lot 11, Jalan 225, Section 51A"
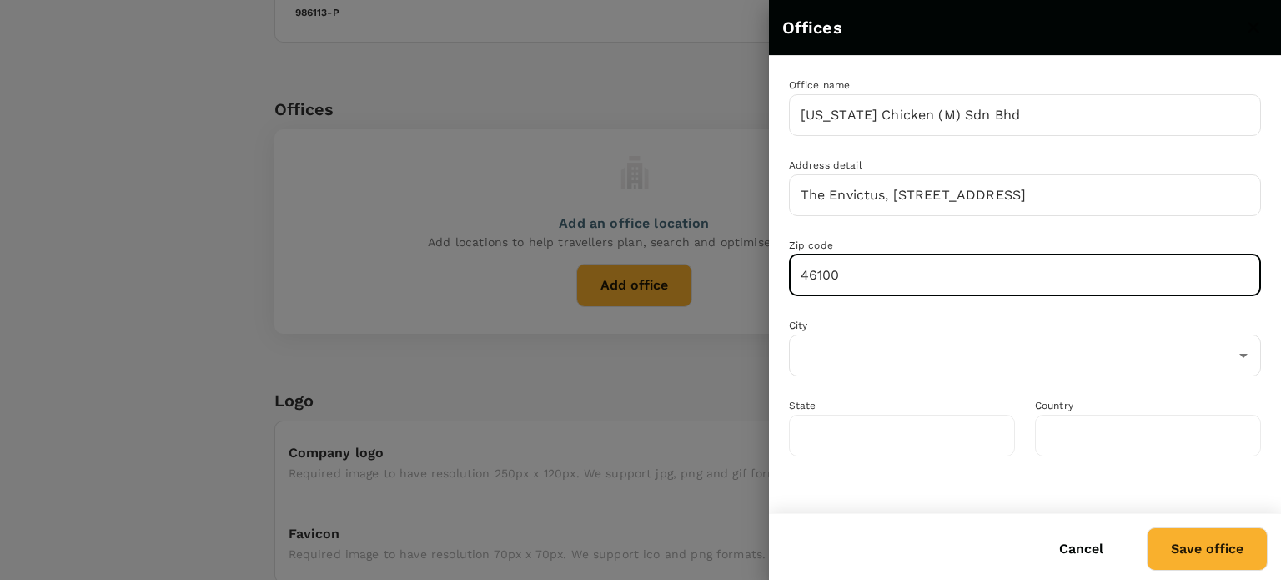
type input "46100"
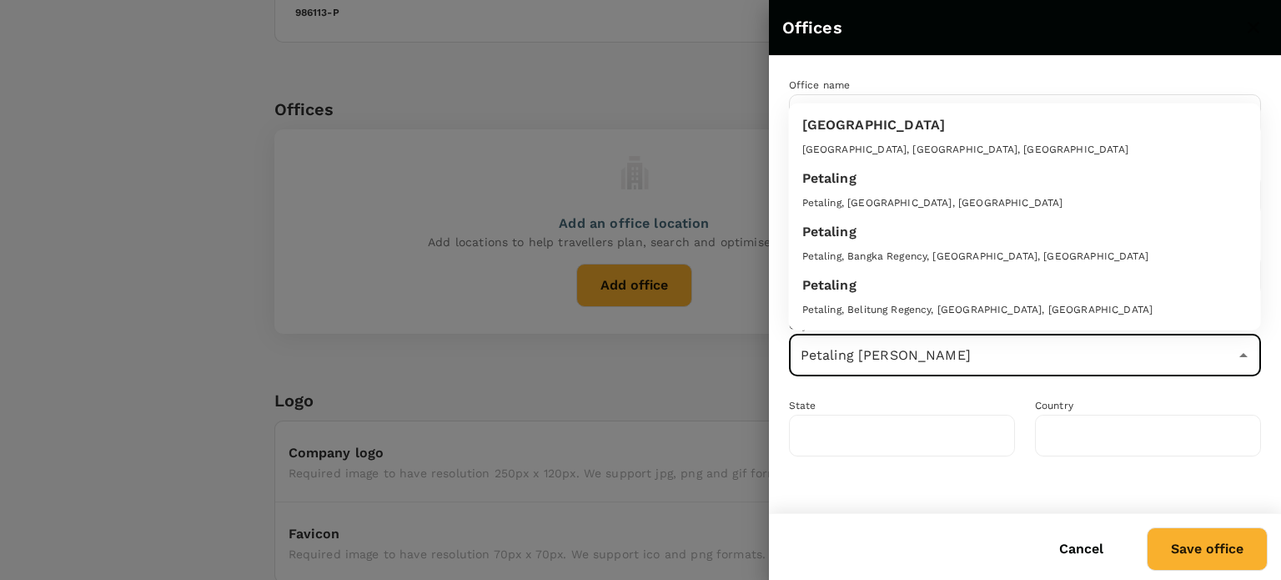
type input "Petaling Jaya"
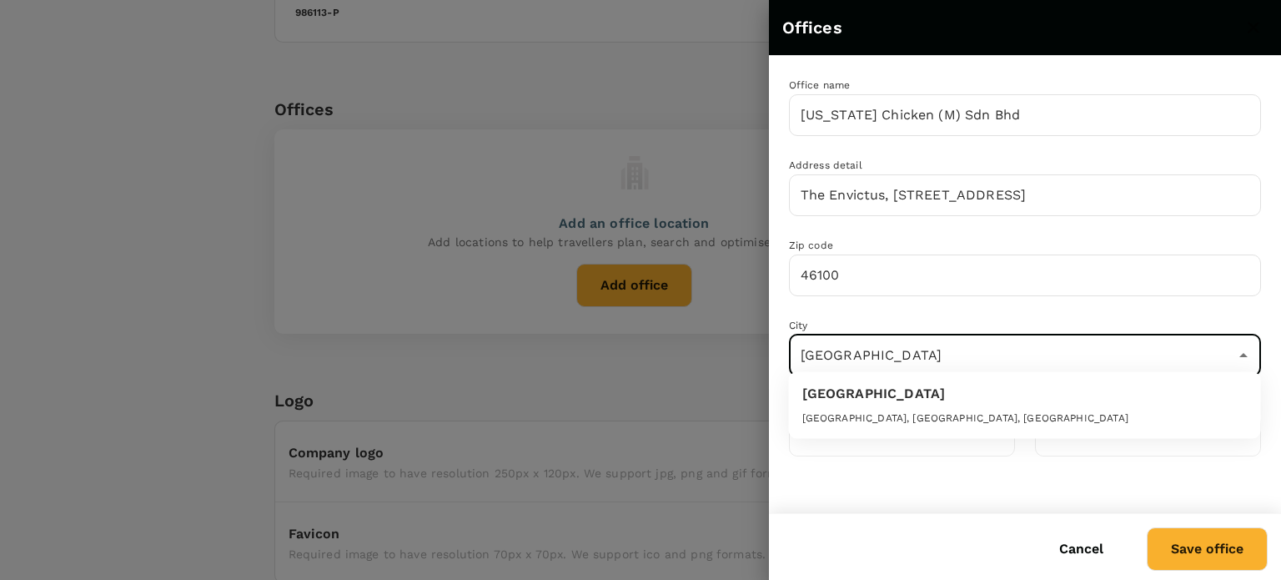
click at [911, 403] on div "Petaling Jaya" at bounding box center [1024, 397] width 445 height 27
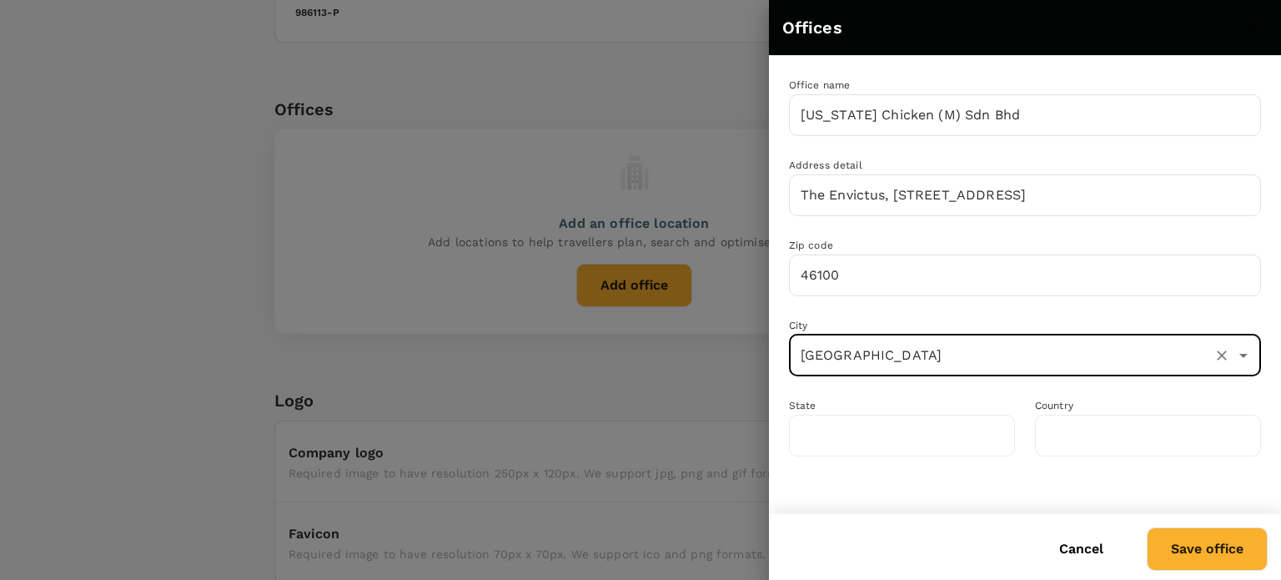
type input "Selangor"
type input "Malaysia"
type input "Petaling Jaya"
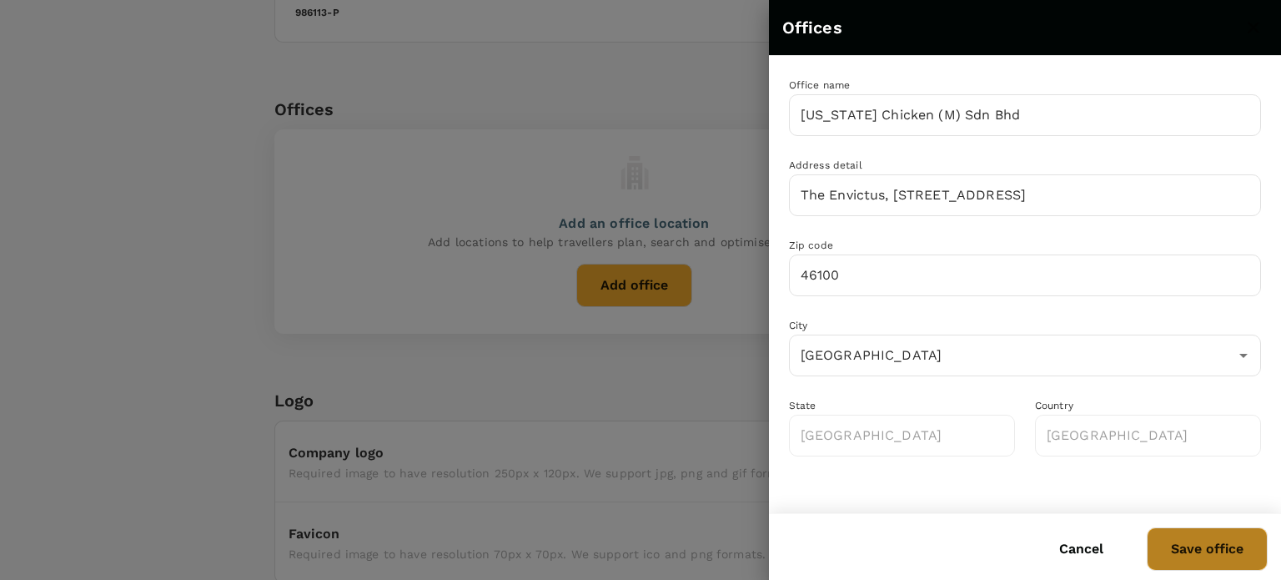
click at [1186, 548] on button "Save office" at bounding box center [1206, 548] width 121 height 43
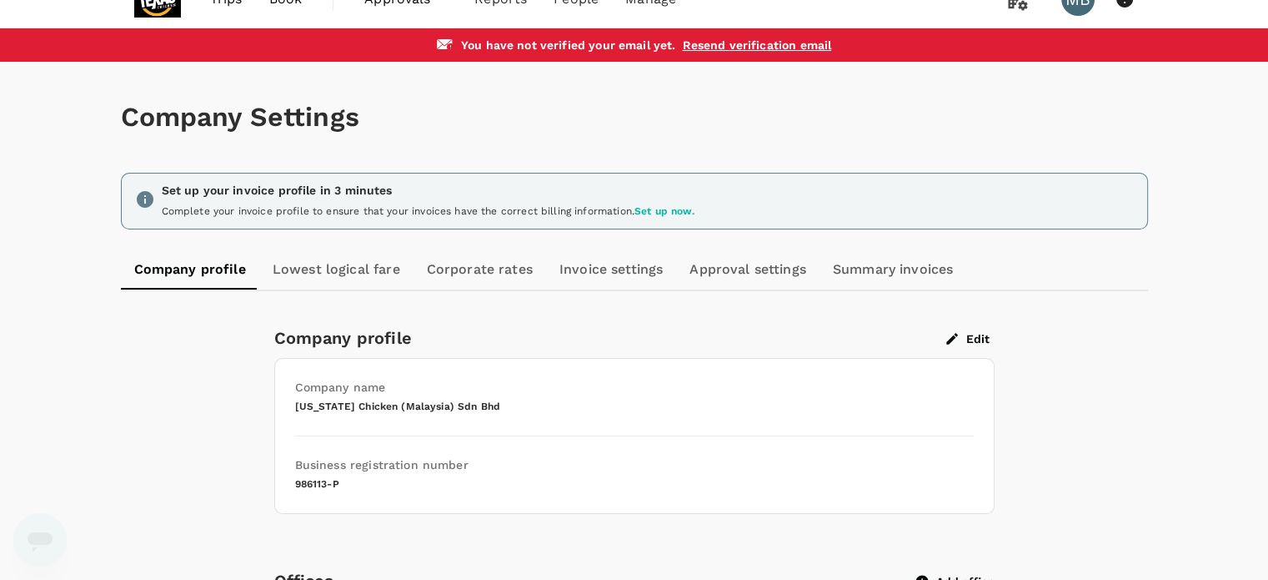
scroll to position [0, 0]
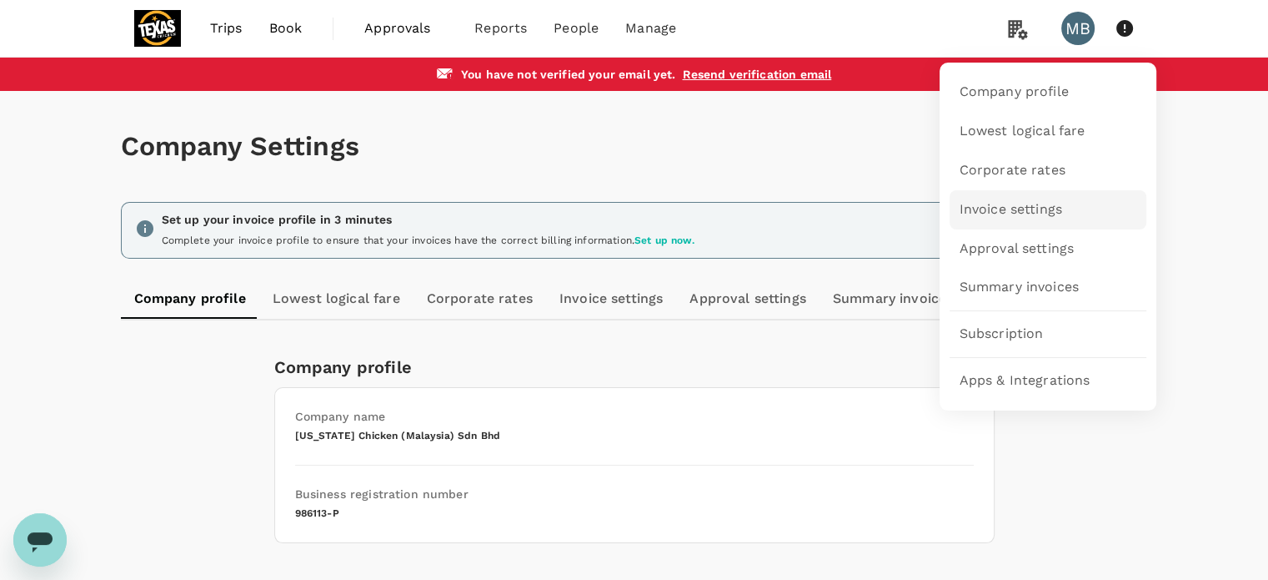
click at [1001, 211] on span "Invoice settings" at bounding box center [1011, 209] width 103 height 19
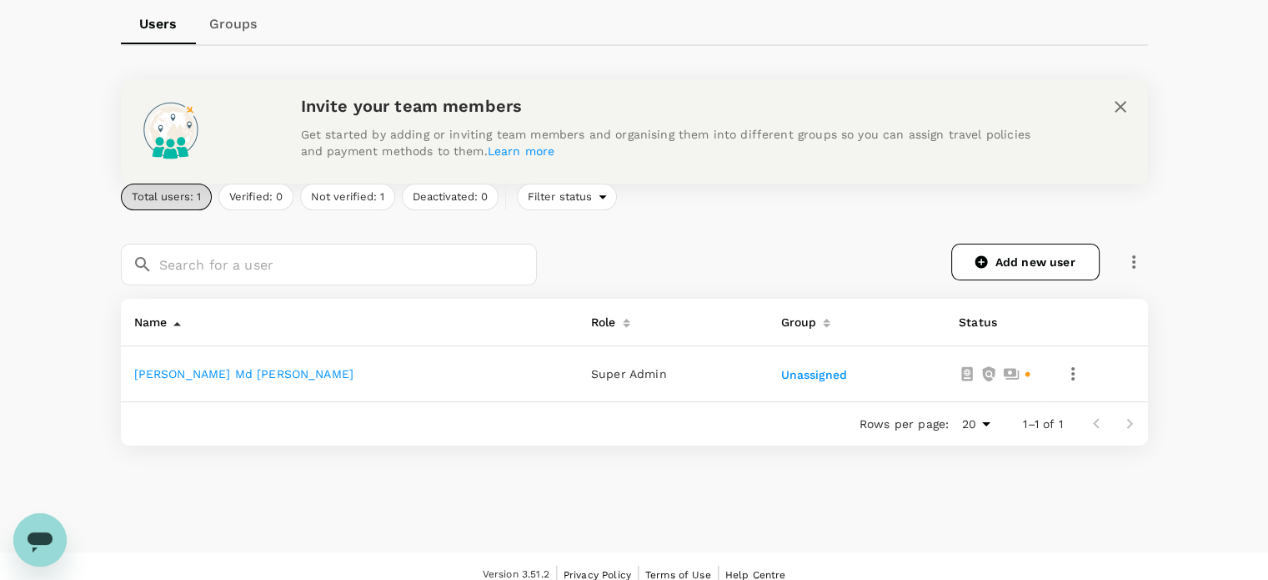
scroll to position [213, 0]
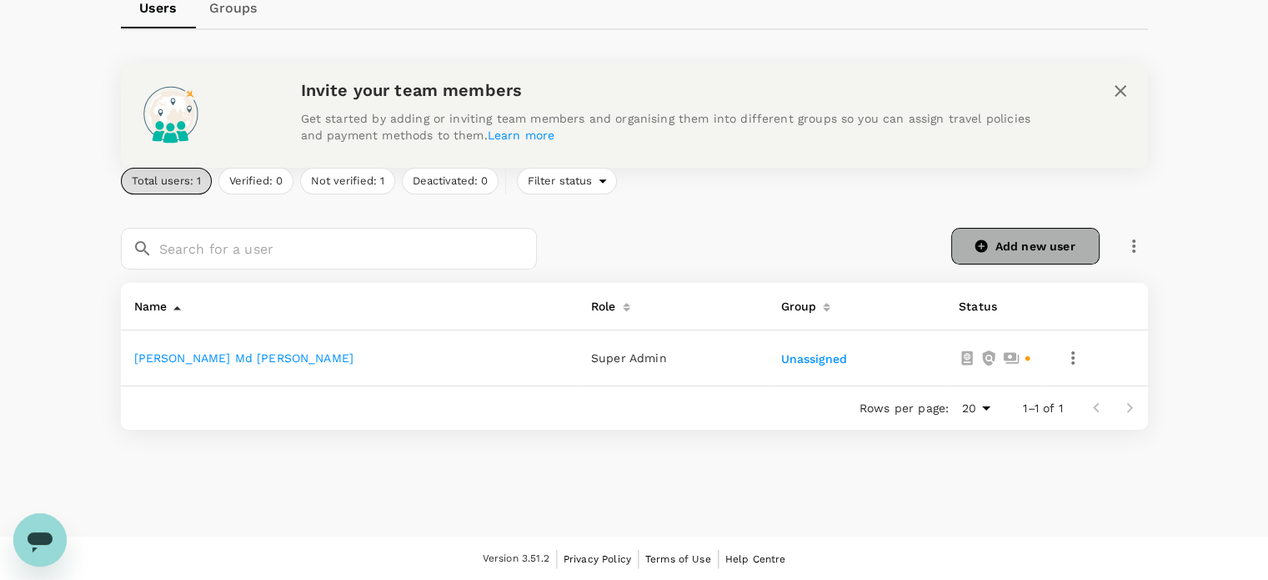
click at [991, 242] on link "Add new user" at bounding box center [1025, 246] width 148 height 37
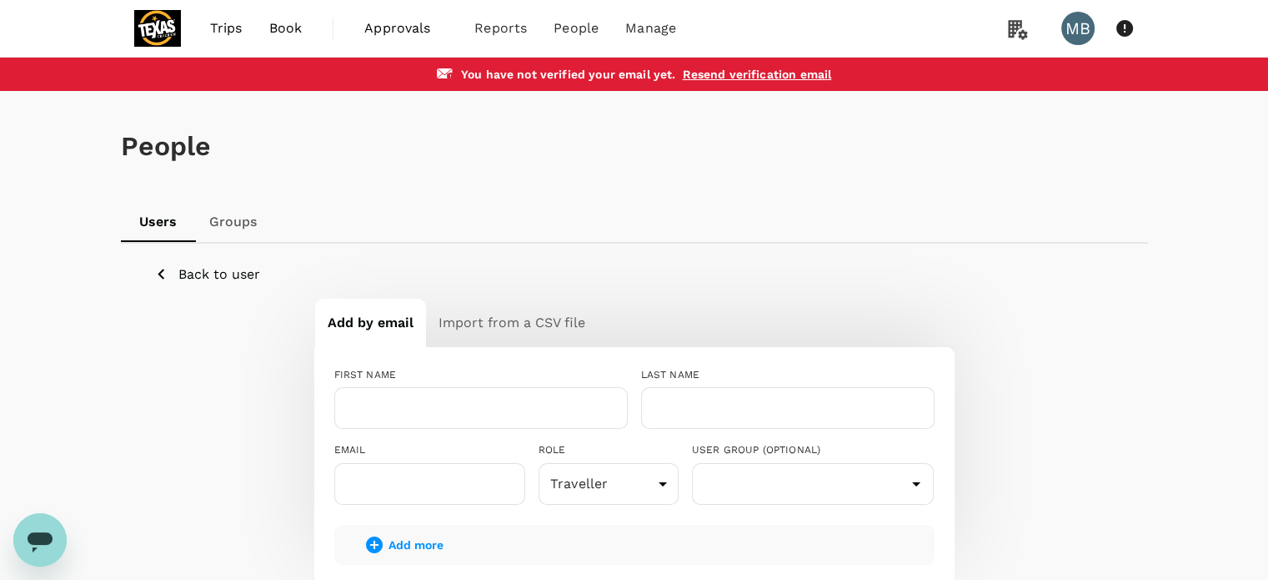
scroll to position [167, 0]
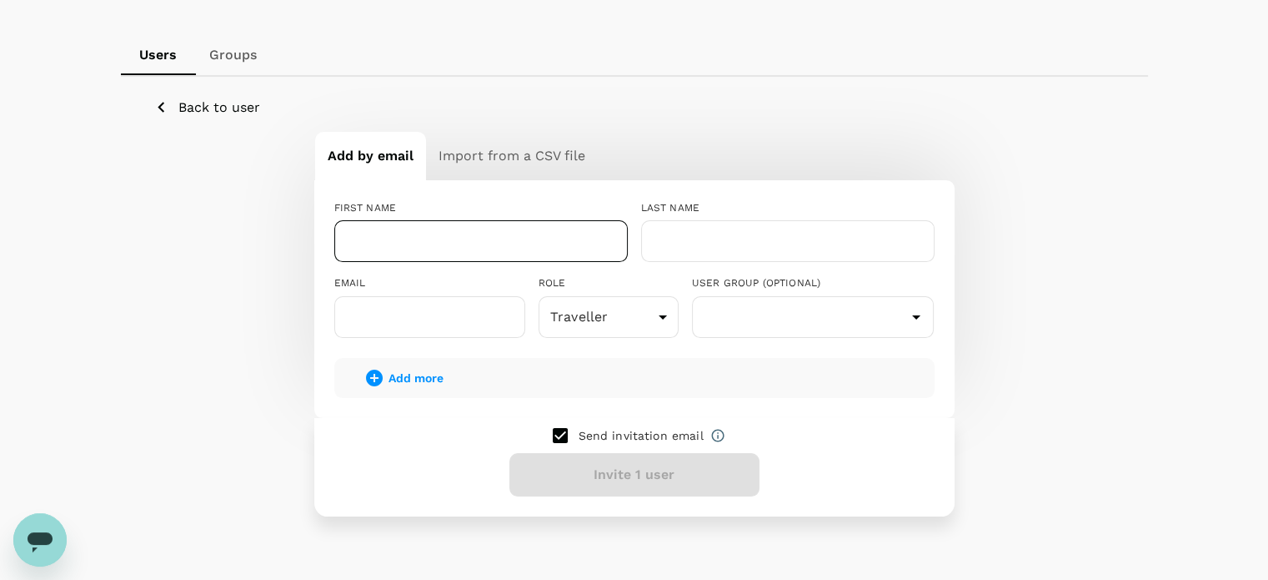
click at [452, 243] on input "text" at bounding box center [481, 241] width 294 height 42
type input "[PERSON_NAME]"
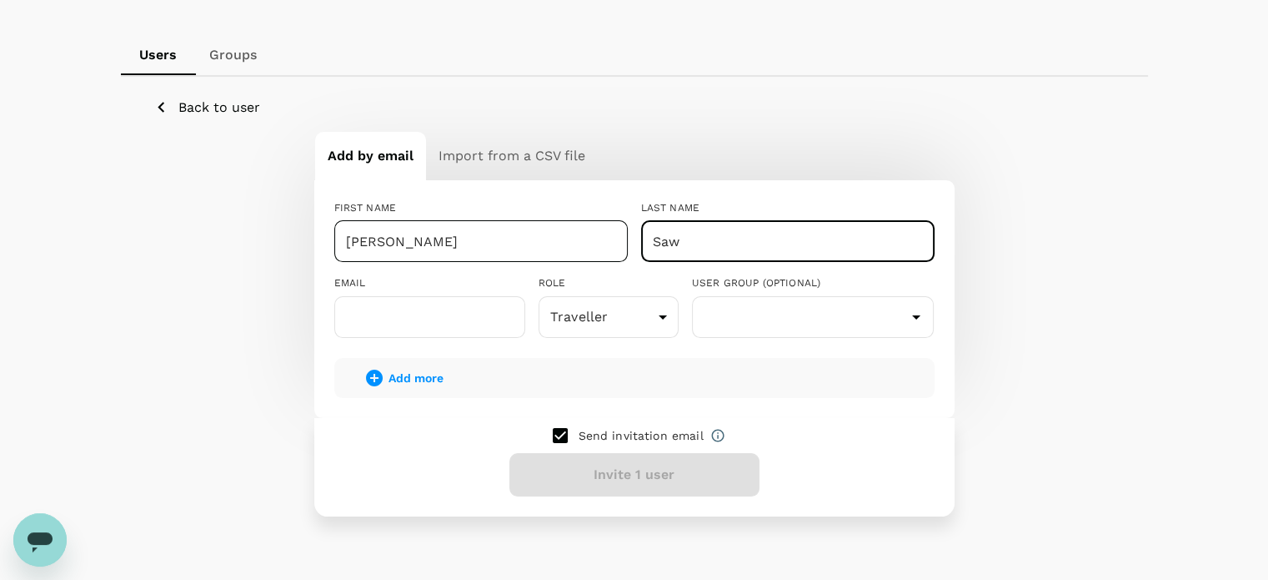
type input "Saw"
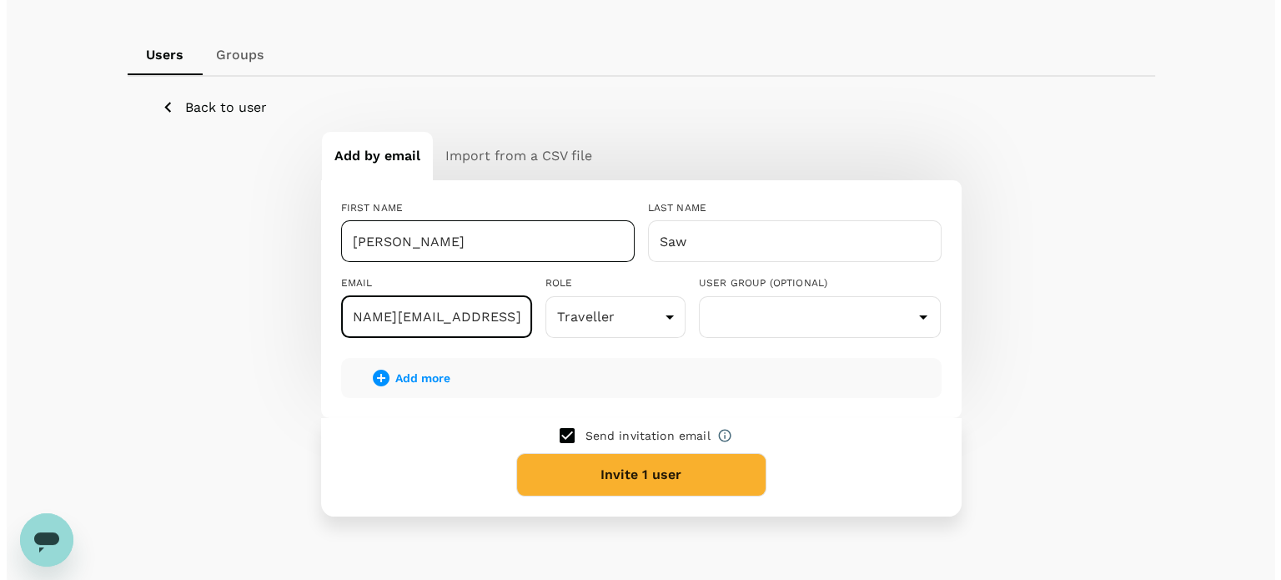
scroll to position [0, 80]
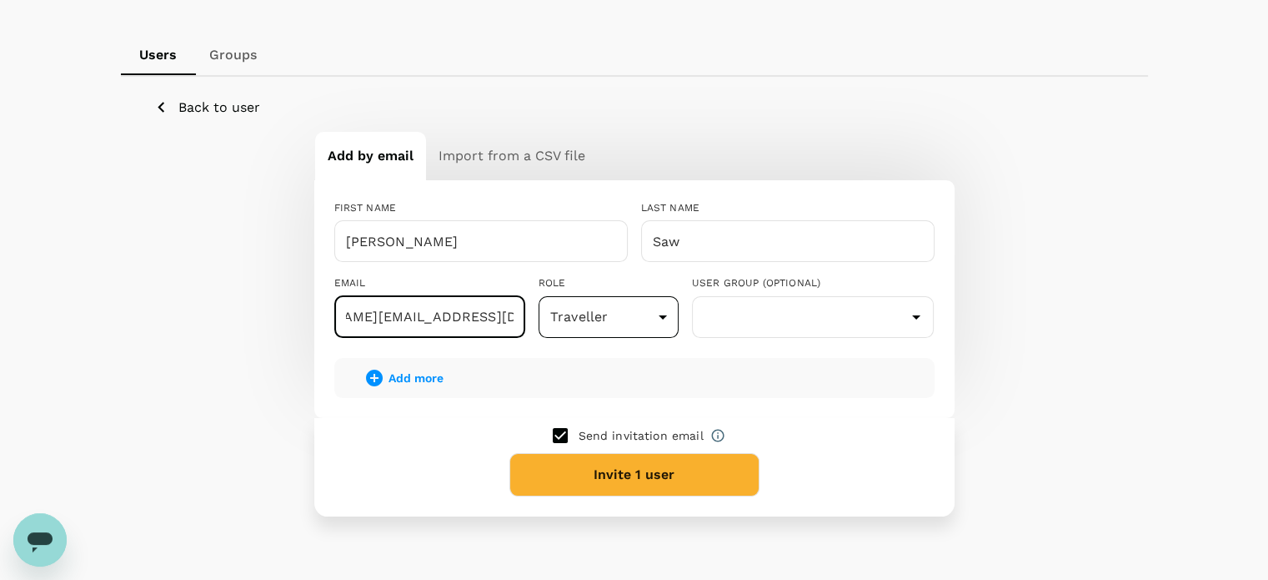
type input "[PERSON_NAME][EMAIL_ADDRESS][DOMAIN_NAME]"
click at [603, 319] on body "Trips Book Approvals 0 Reports People Manage MB You have not verified your emai…" at bounding box center [634, 251] width 1268 height 837
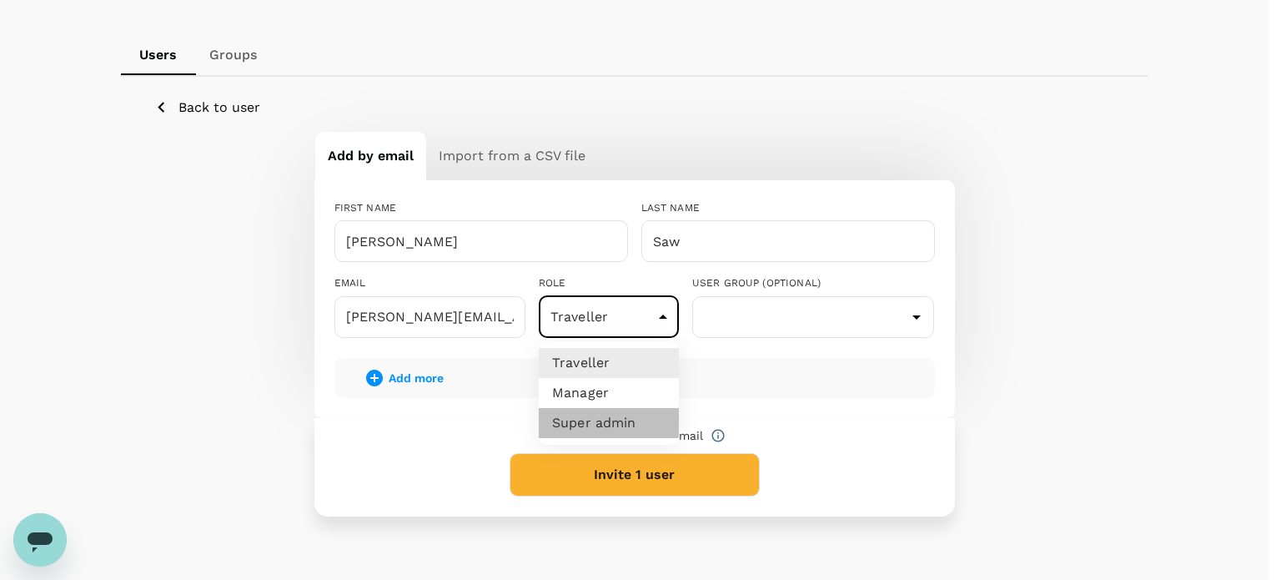
click at [610, 423] on li "Super admin" at bounding box center [609, 423] width 140 height 30
type input "super-admin"
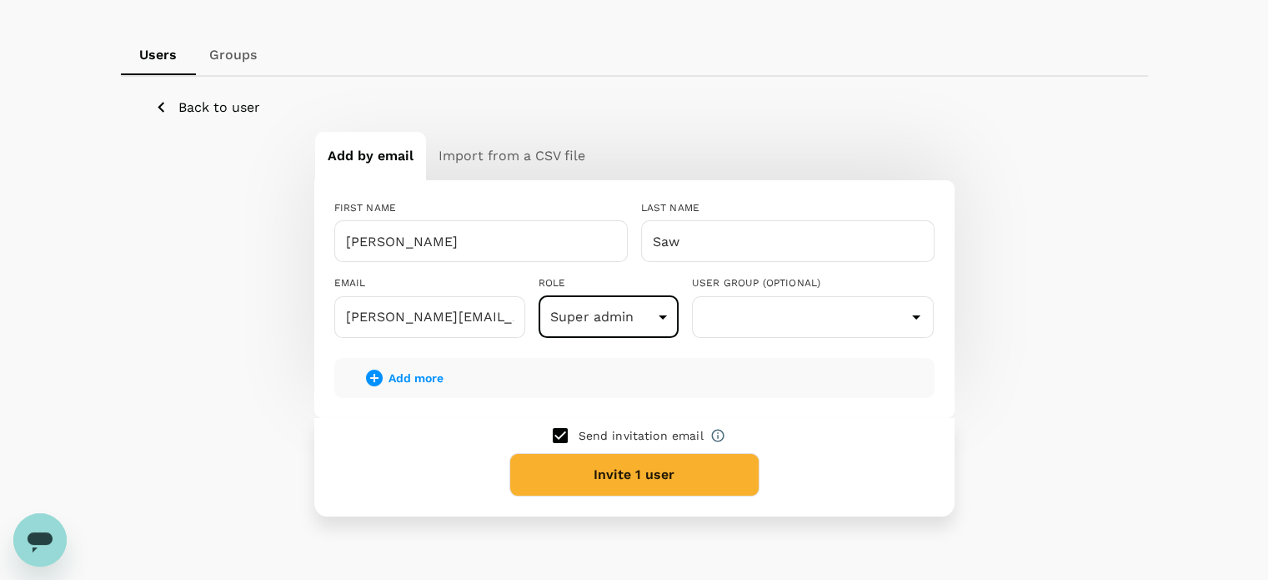
click at [715, 478] on button "Invite 1 user" at bounding box center [634, 474] width 250 height 43
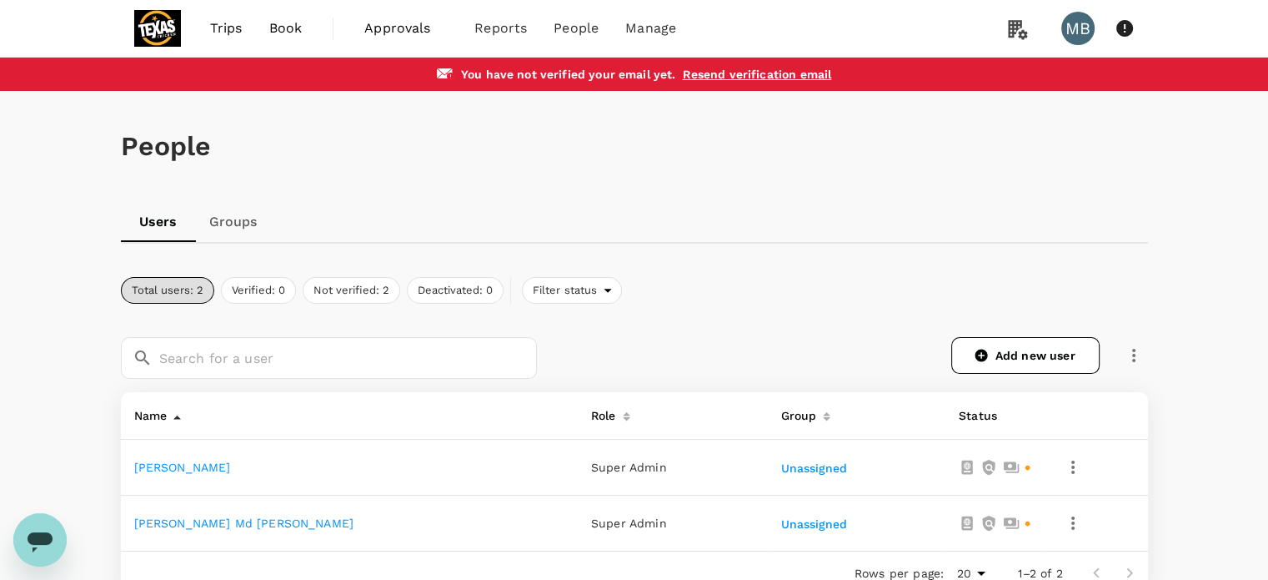
click at [1203, 309] on div "People Users Groups Total users: 2 Verified: 0 Not verified: 2 Deactivated: 0 F…" at bounding box center [634, 396] width 1268 height 610
click at [1206, 305] on div "People Users Groups Total users: 2 Verified: 0 Not verified: 2 Deactivated: 0 F…" at bounding box center [634, 396] width 1268 height 610
